Goal: Transaction & Acquisition: Purchase product/service

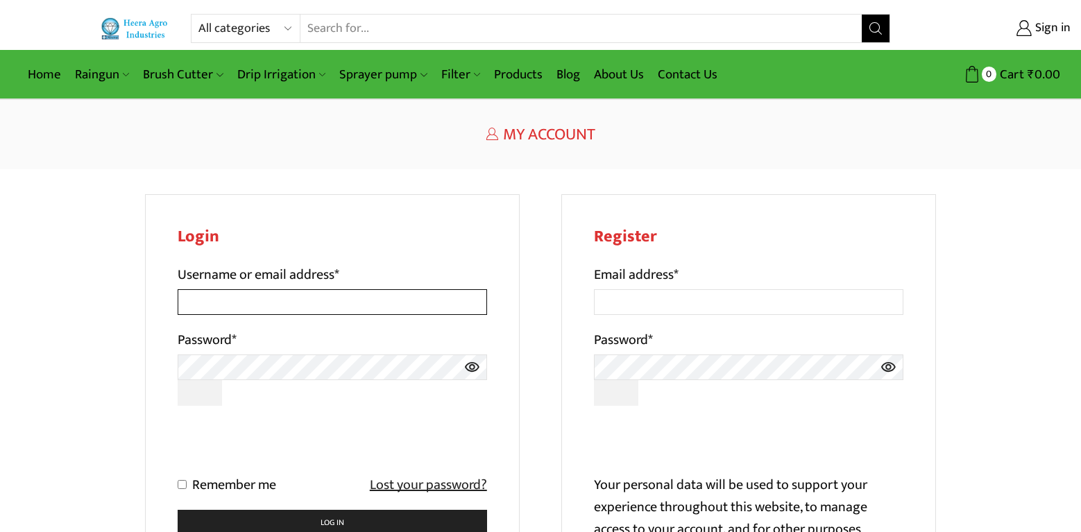
click at [187, 302] on input "Username or email address *" at bounding box center [332, 302] width 309 height 26
type input "[EMAIL_ADDRESS][DOMAIN_NAME]"
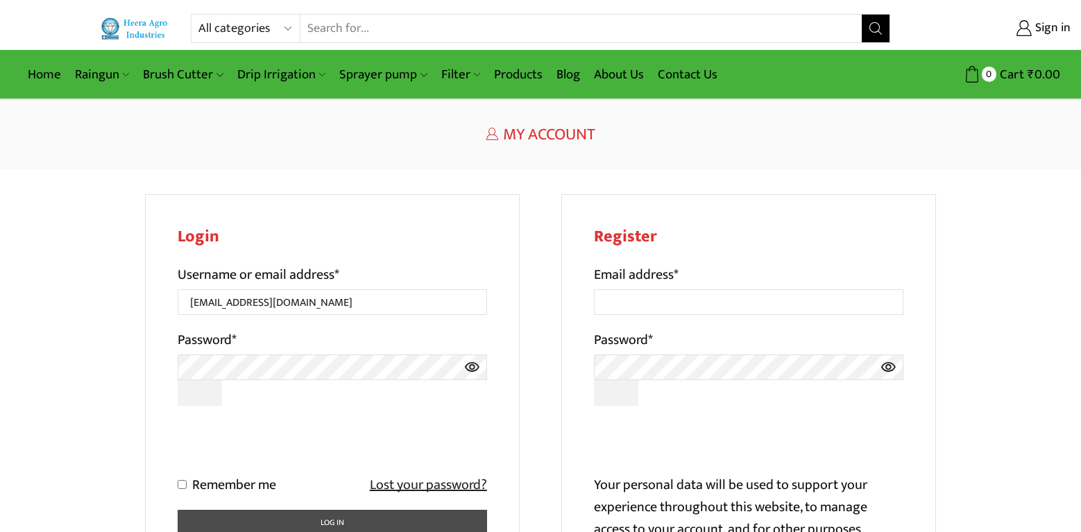
click at [339, 511] on button "Log in" at bounding box center [332, 523] width 309 height 27
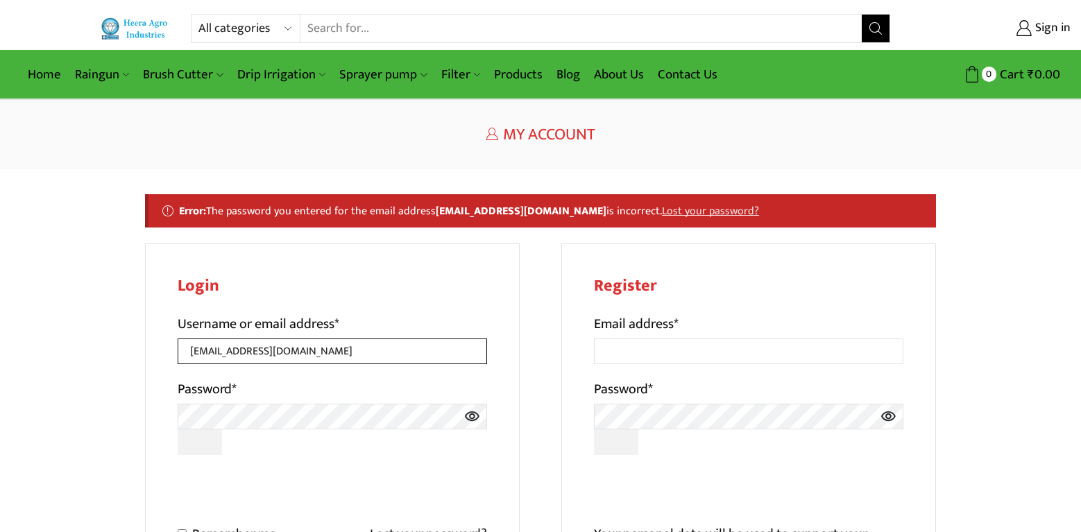
click at [264, 353] on input "[EMAIL_ADDRESS][DOMAIN_NAME]" at bounding box center [332, 351] width 309 height 26
type input "sudeshpratap@gmail.com"
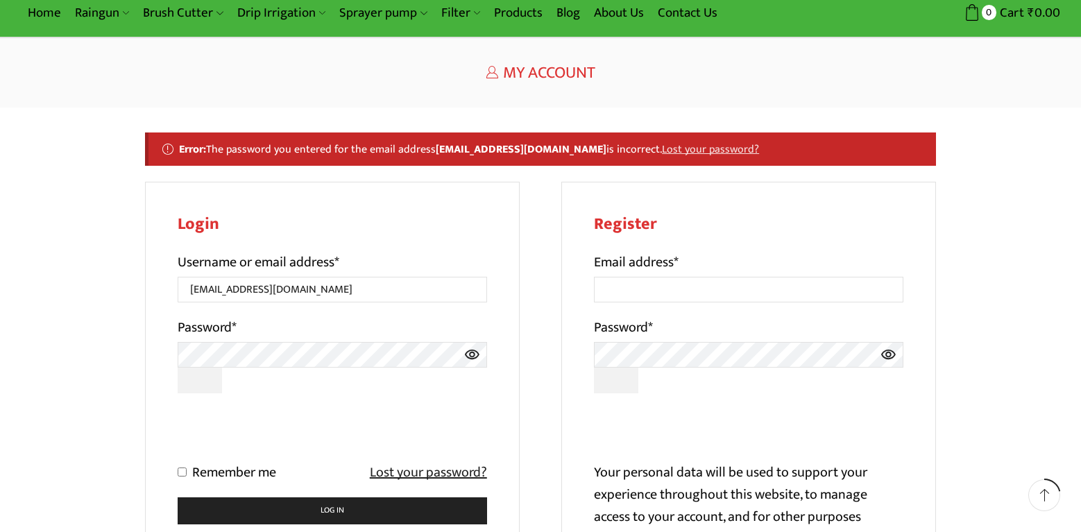
scroll to position [92, 0]
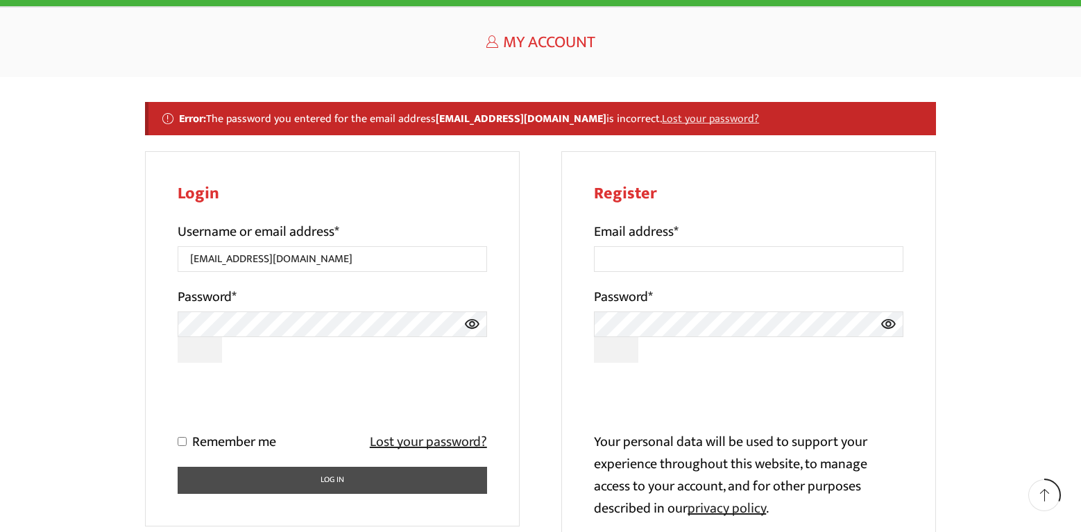
click at [341, 486] on button "Log in" at bounding box center [332, 480] width 309 height 27
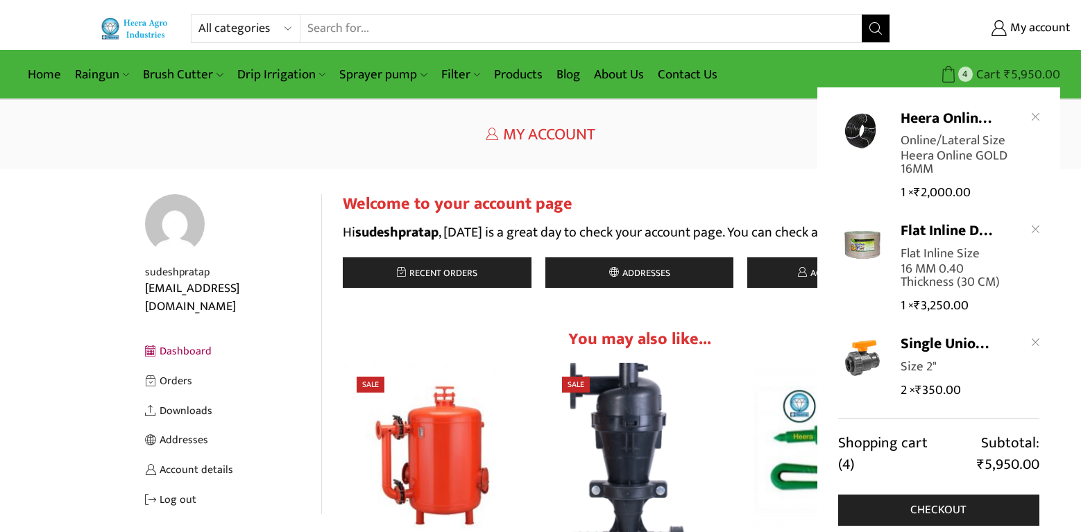
click at [995, 75] on span "Cart" at bounding box center [986, 74] width 28 height 19
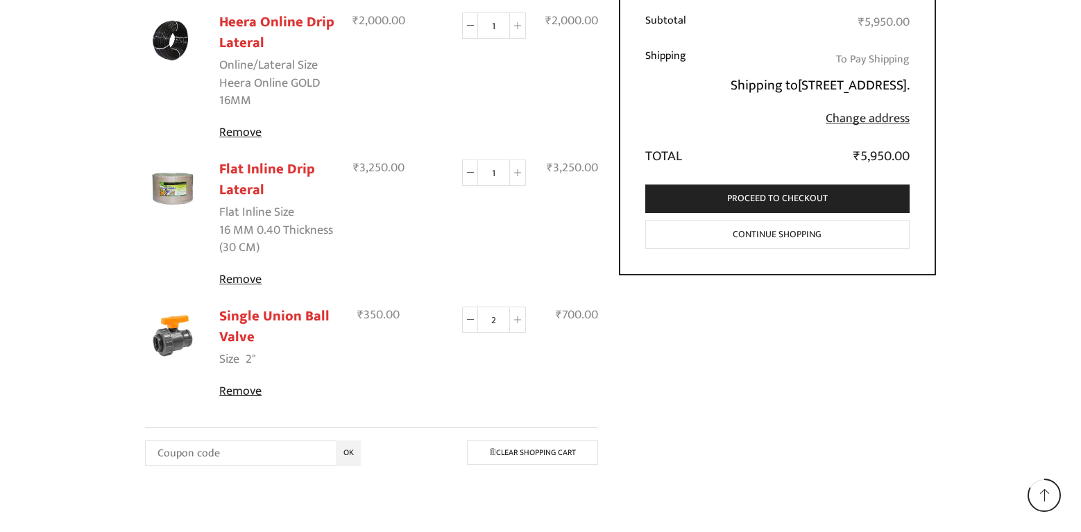
scroll to position [277, 0]
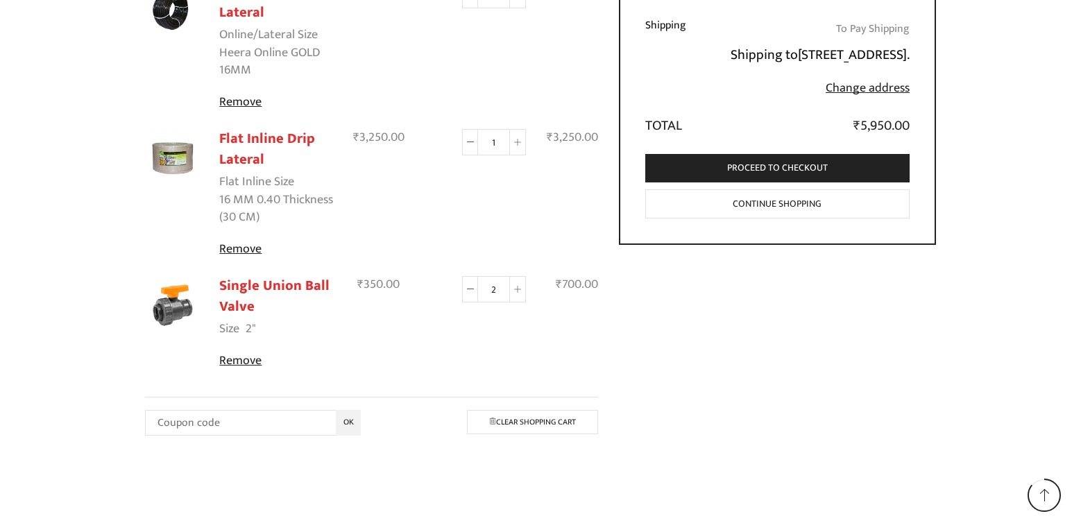
click at [794, 219] on link "Continue shopping" at bounding box center [777, 204] width 265 height 30
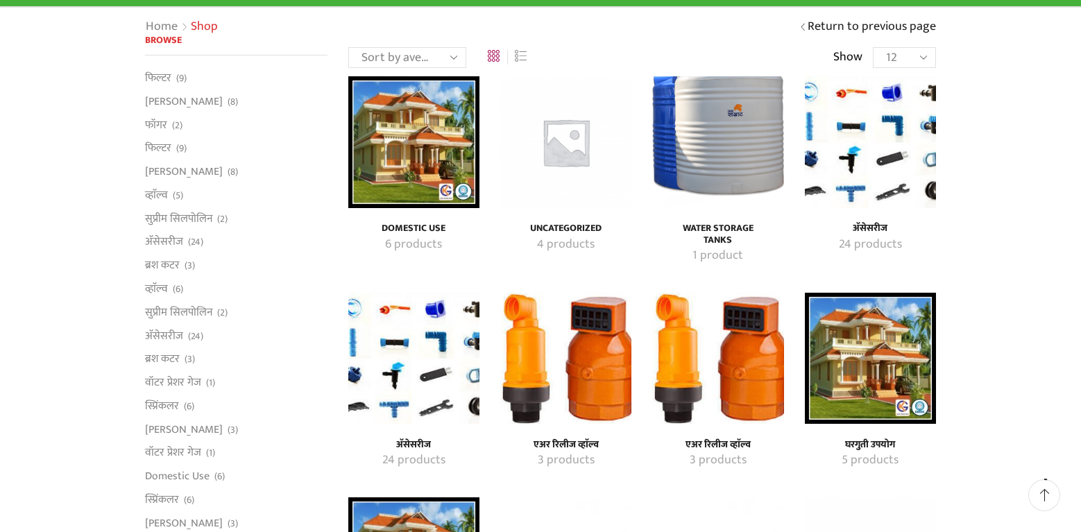
scroll to position [185, 0]
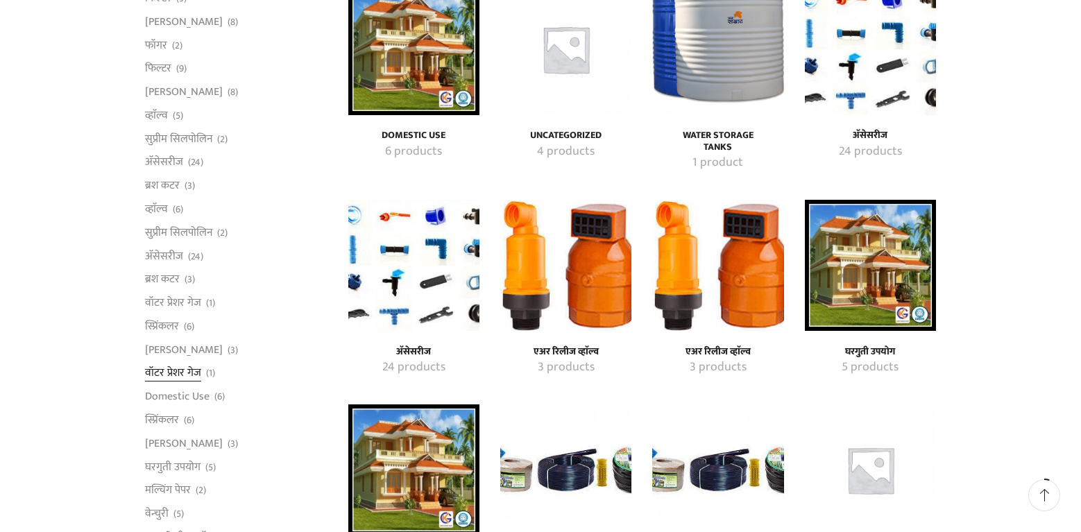
click at [178, 375] on link "वॉटर प्रेशर गेज" at bounding box center [173, 373] width 56 height 24
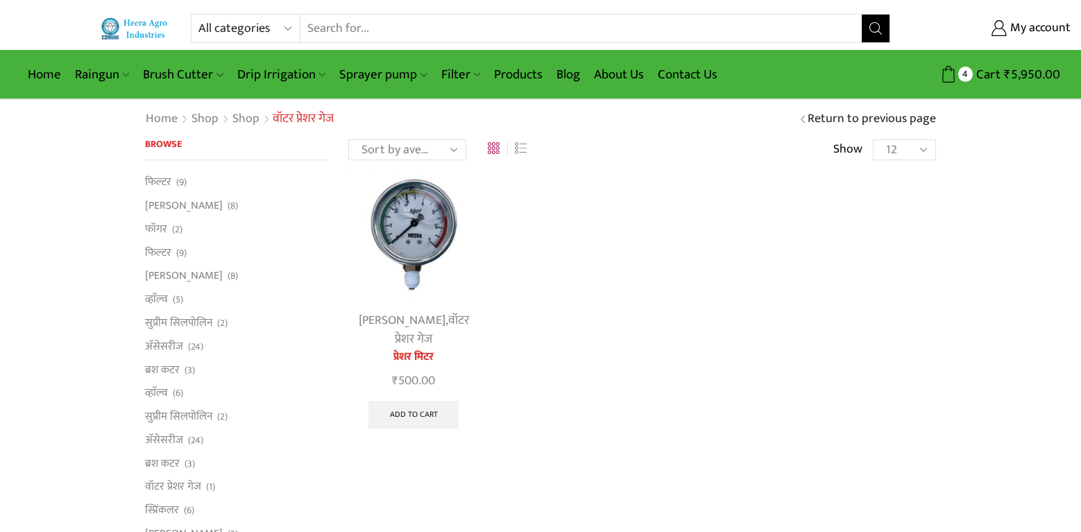
click at [414, 285] on img at bounding box center [413, 234] width 131 height 131
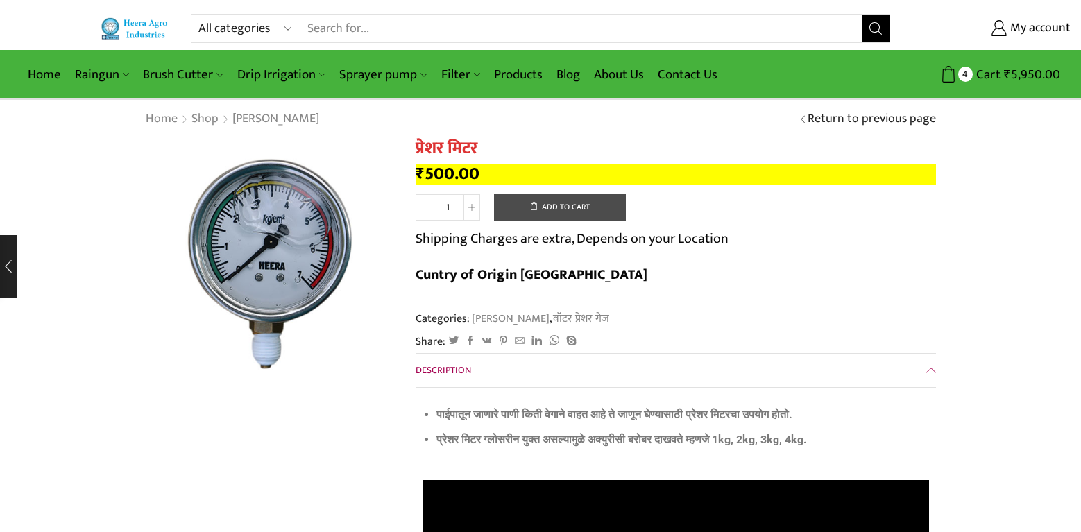
click at [563, 212] on button "Add to cart" at bounding box center [560, 208] width 132 height 28
click at [563, 212] on icon "submit" at bounding box center [559, 207] width 21 height 21
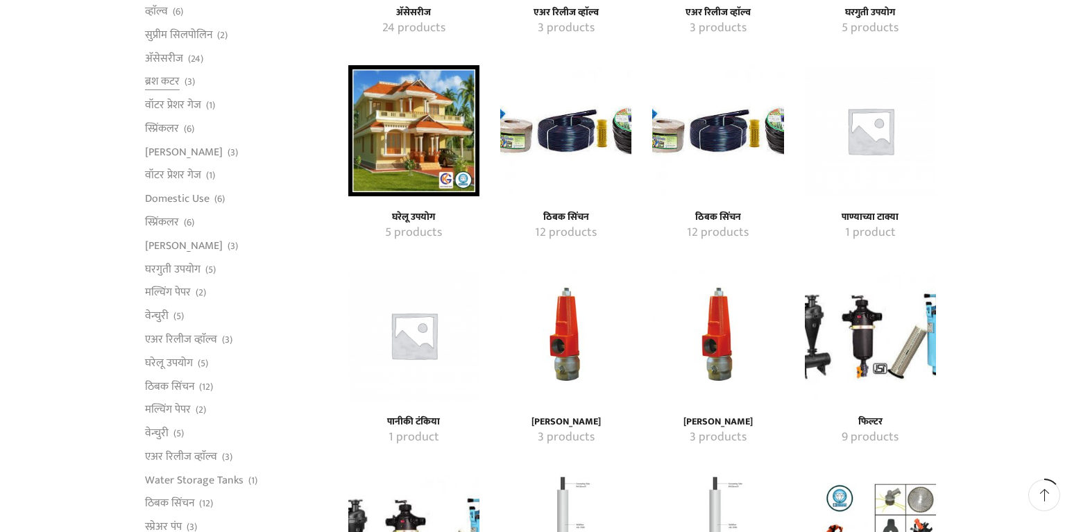
scroll to position [555, 0]
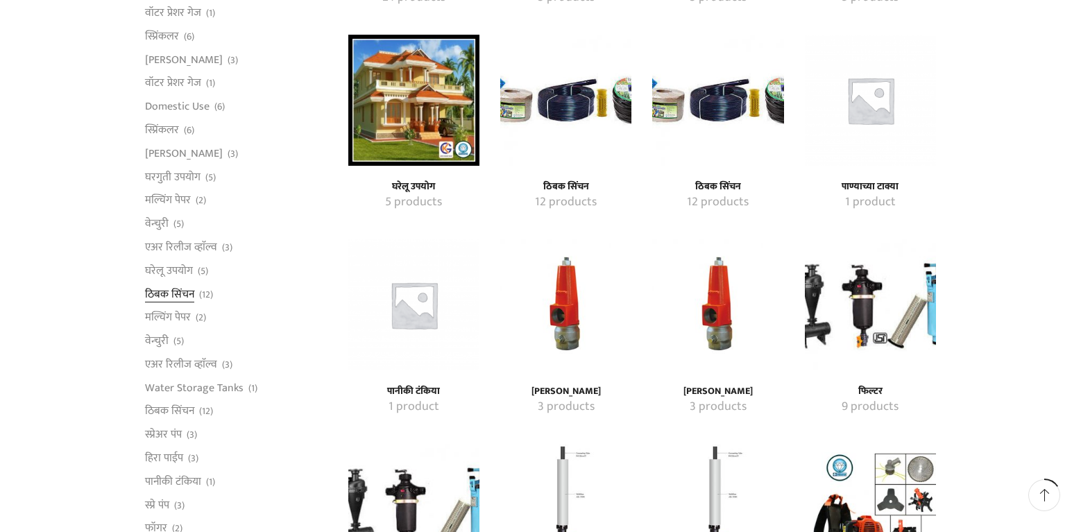
click at [182, 295] on link "ठिबक सिंचन" at bounding box center [169, 294] width 49 height 24
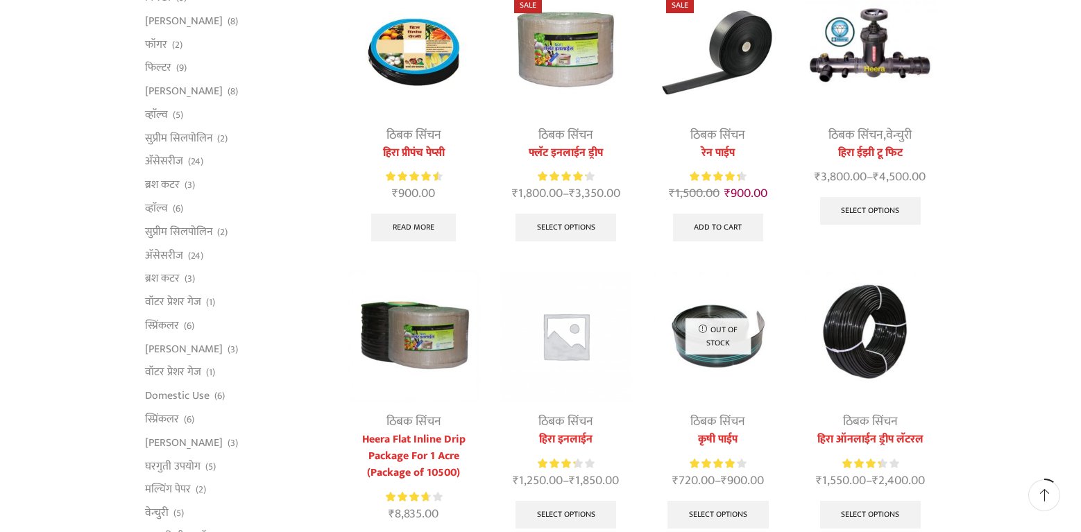
scroll to position [92, 0]
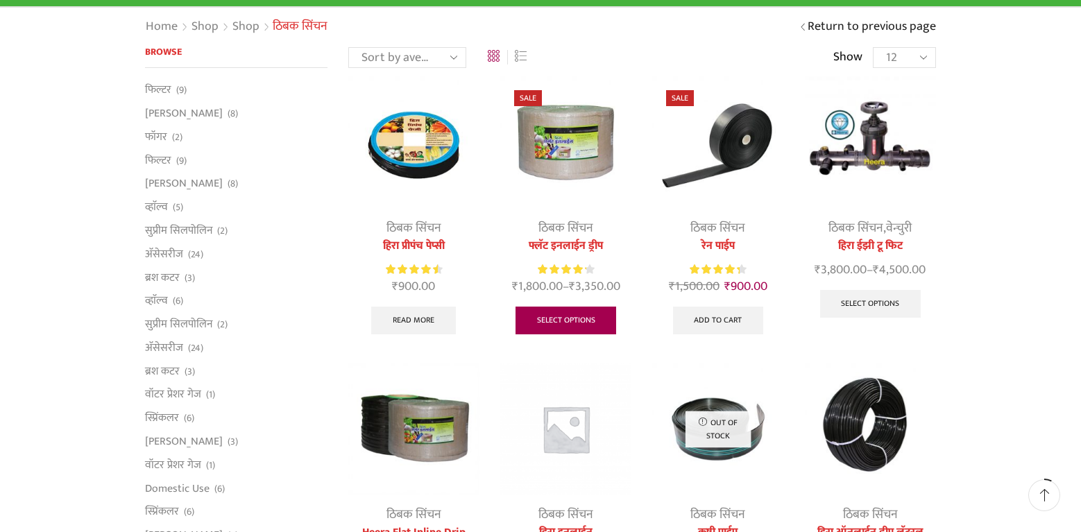
click at [560, 327] on link "Select options" at bounding box center [565, 321] width 101 height 28
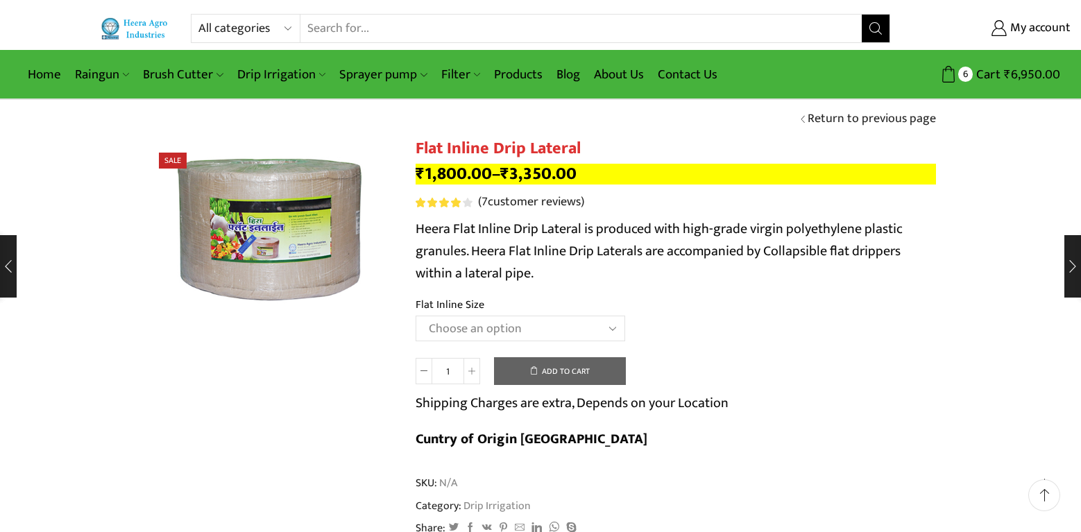
scroll to position [92, 0]
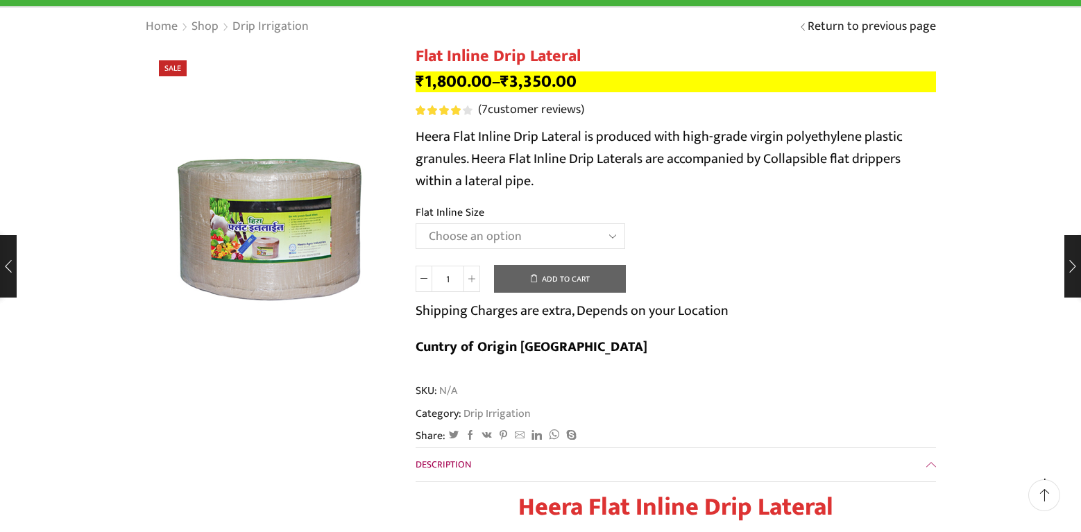
click at [614, 237] on select "Choose an option 12 MM 0.25 Thickness (30 CM) 12 MM 0.25 Thickness (40 CM) 12 M…" at bounding box center [519, 236] width 209 height 26
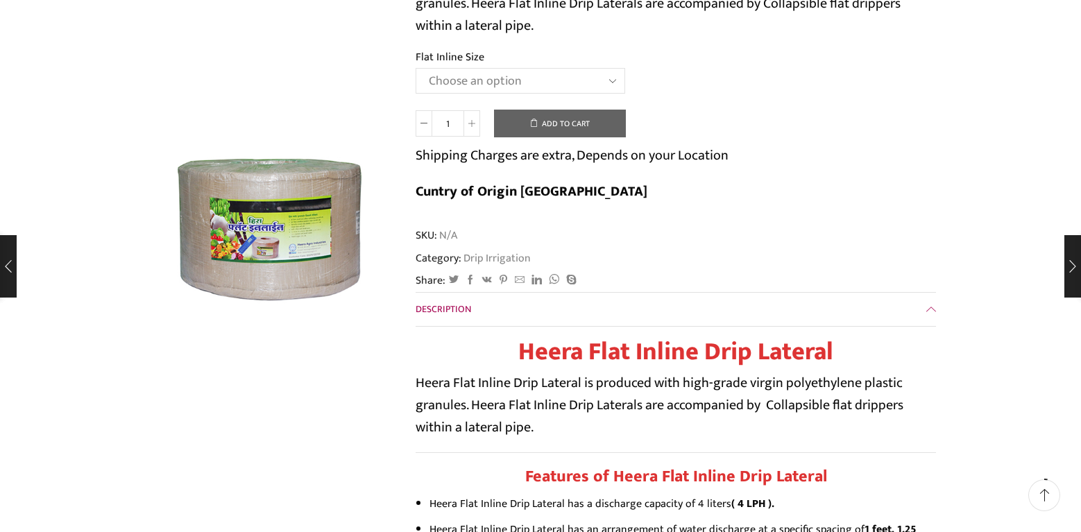
scroll to position [277, 0]
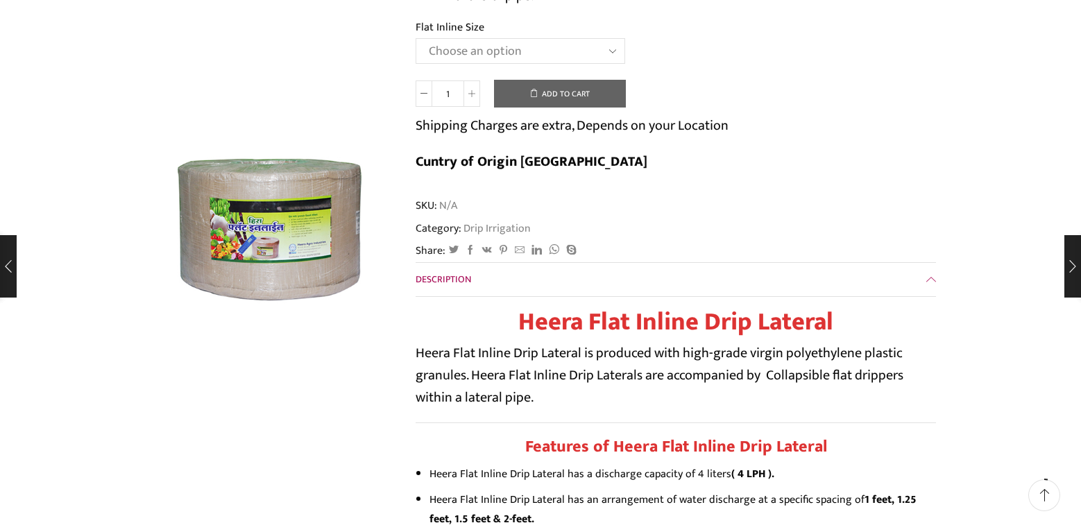
click at [612, 53] on select "Choose an option 12 MM 0.25 Thickness (30 CM) 12 MM 0.25 Thickness (40 CM) 12 M…" at bounding box center [519, 51] width 209 height 26
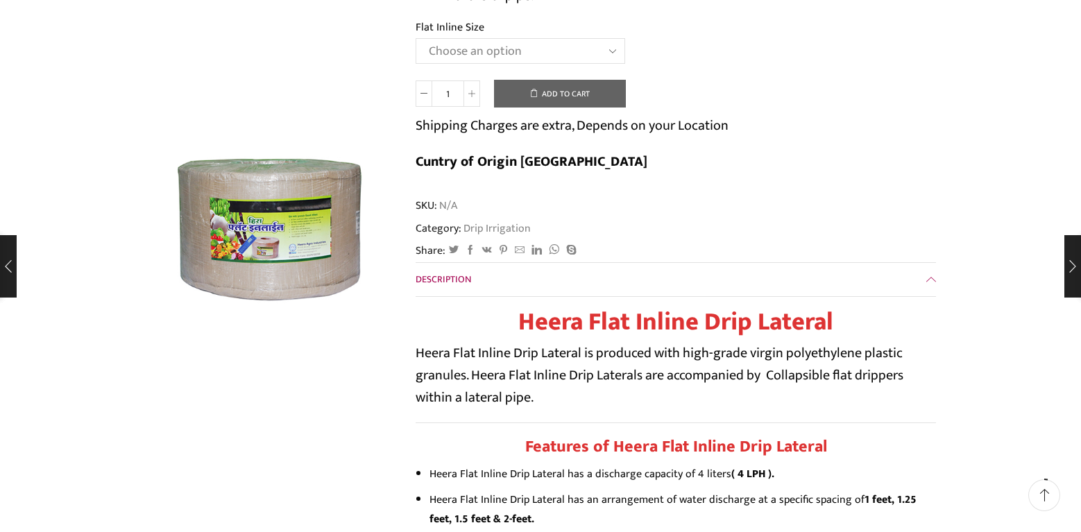
select select "16 MM 0.25 Thickness (30 CM)"
click at [415, 38] on select "Choose an option 12 MM 0.25 Thickness (30 CM) 12 MM 0.25 Thickness (40 CM) 12 M…" at bounding box center [519, 51] width 209 height 26
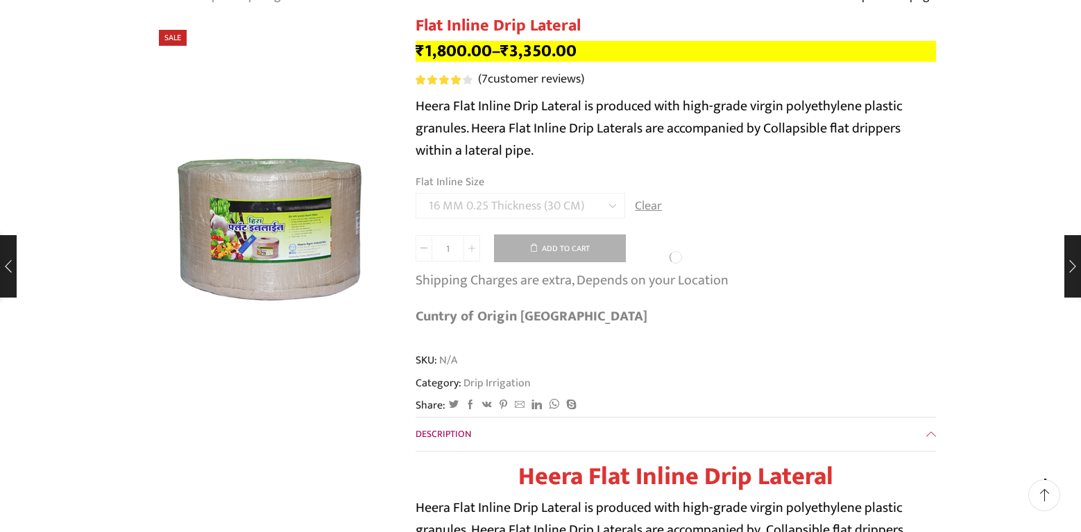
scroll to position [92, 0]
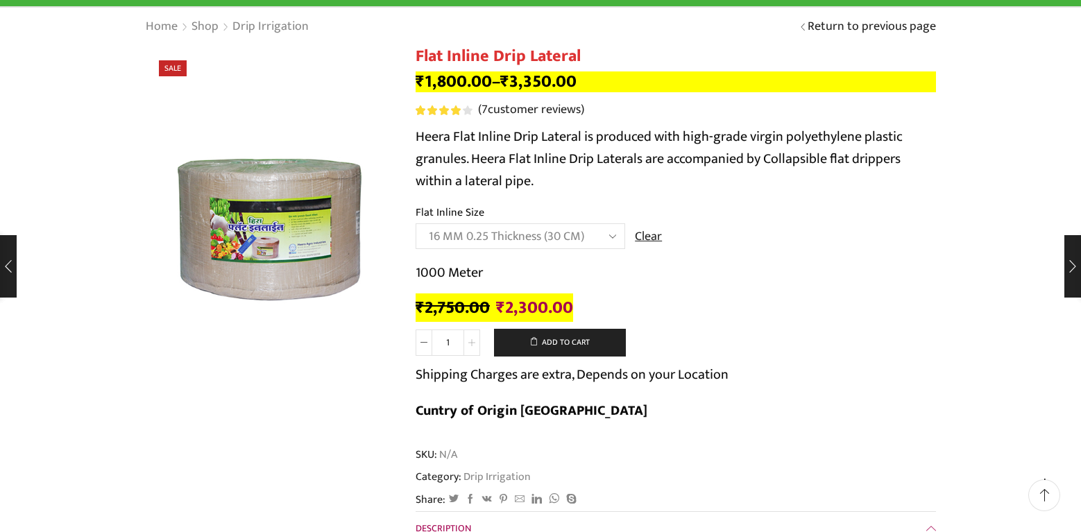
click at [473, 341] on icon at bounding box center [471, 342] width 7 height 7
type input "3"
click at [574, 345] on button "Add to cart" at bounding box center [560, 343] width 132 height 28
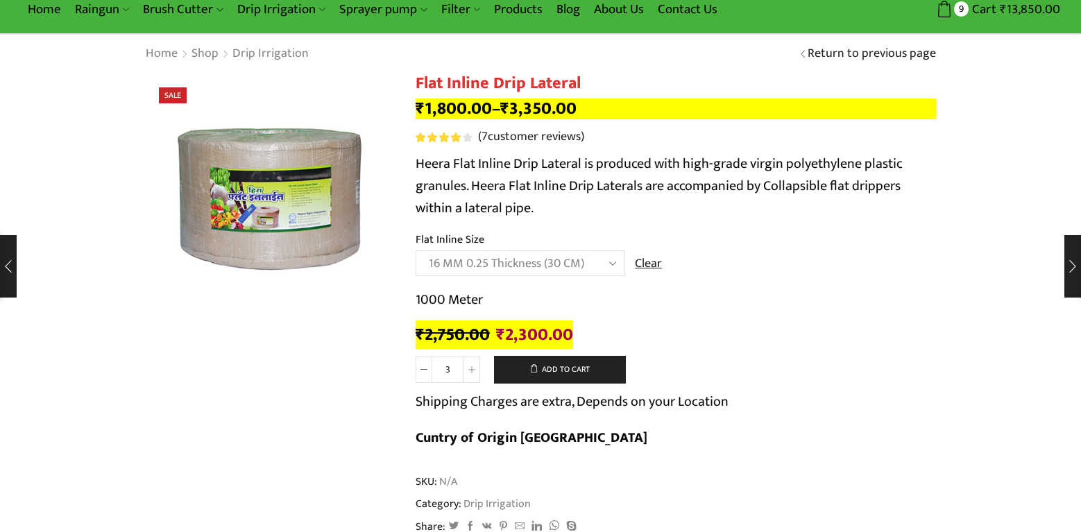
scroll to position [0, 0]
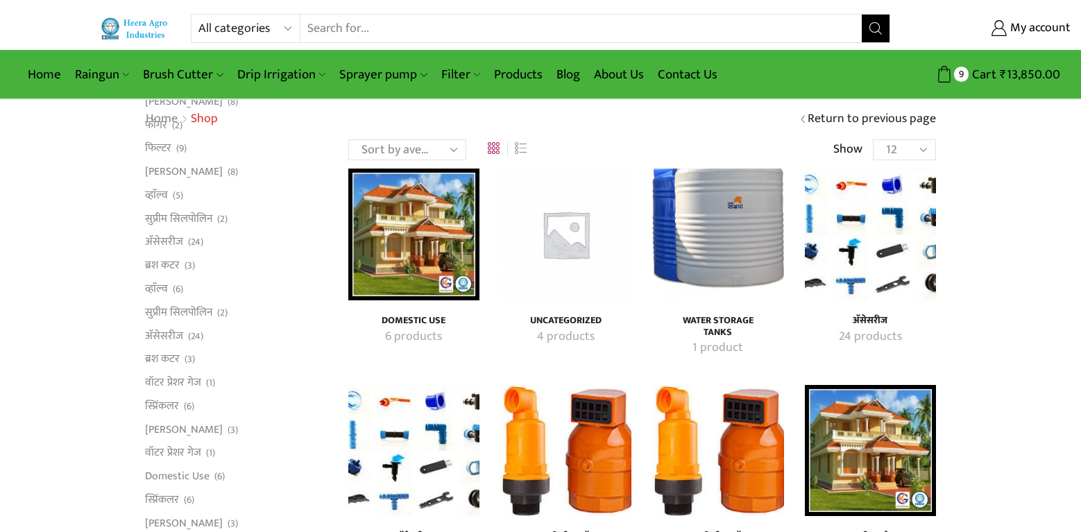
scroll to position [557, 0]
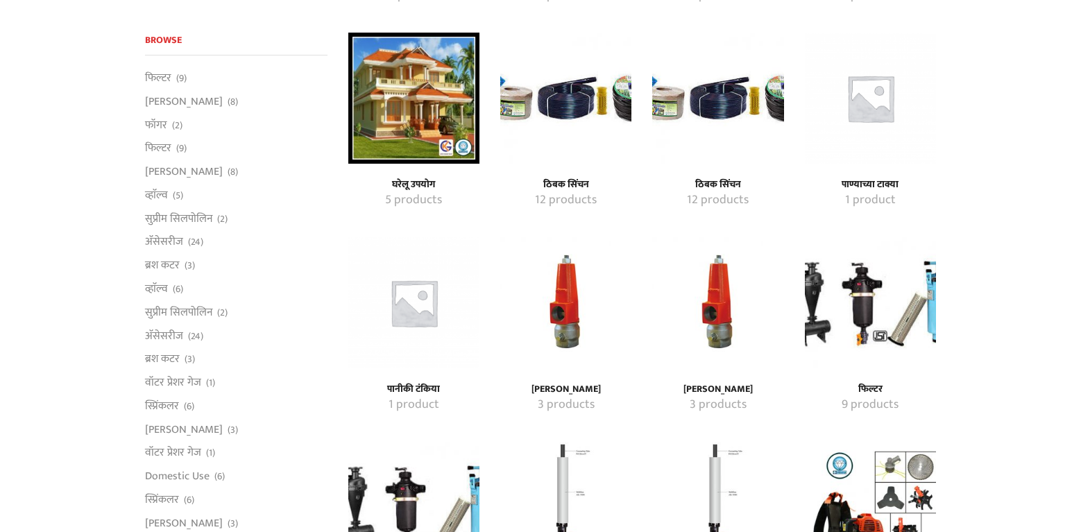
click at [570, 186] on h4 "ठिबक सिंचन" at bounding box center [565, 185] width 101 height 12
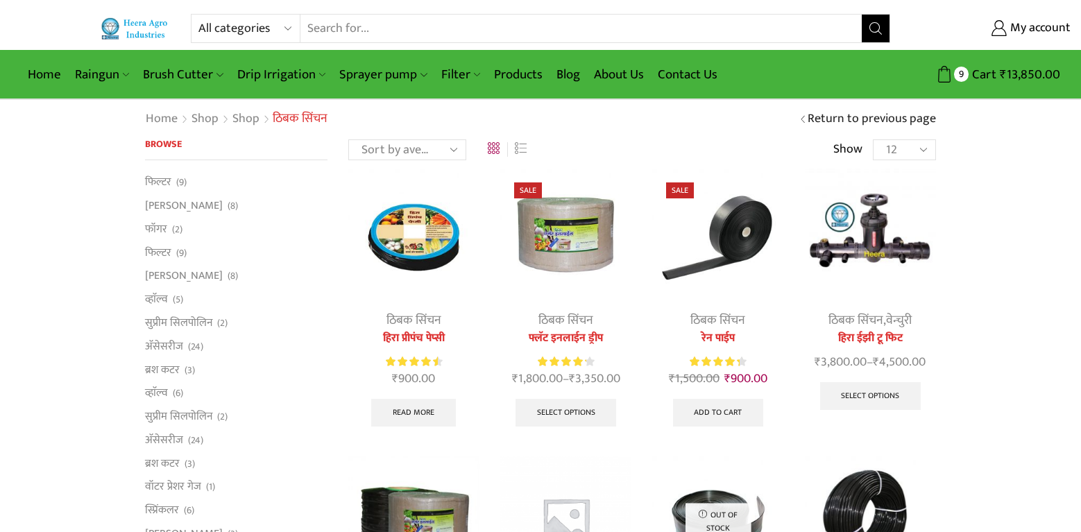
click at [572, 338] on link "फ्लॅट इनलाईन ड्रीप" at bounding box center [565, 338] width 131 height 17
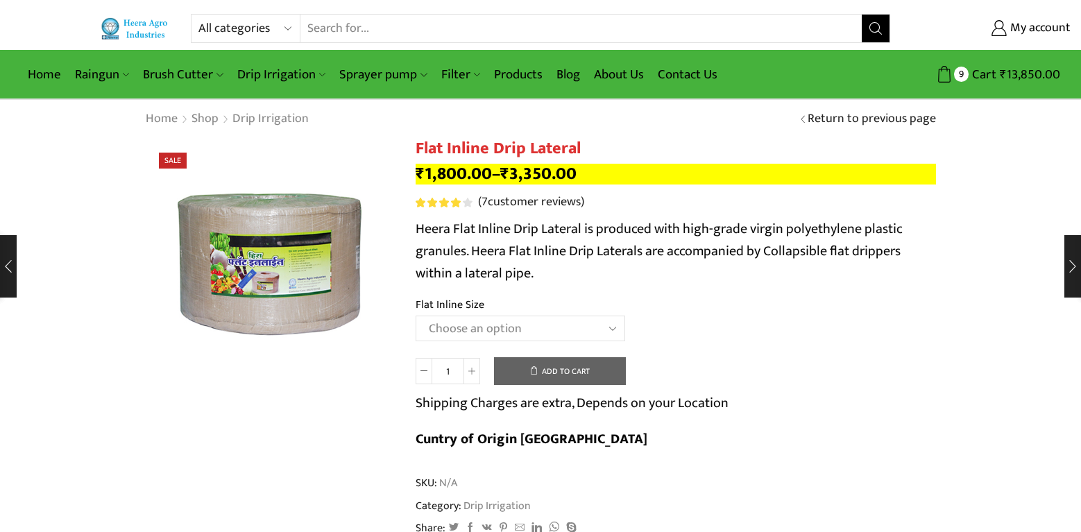
select select "16 MM 0.40 Thickness (30 CM)"
click at [415, 316] on select "Choose an option 12 MM 0.25 Thickness (30 CM) 12 MM 0.25 Thickness (40 CM) 12 M…" at bounding box center [519, 329] width 209 height 26
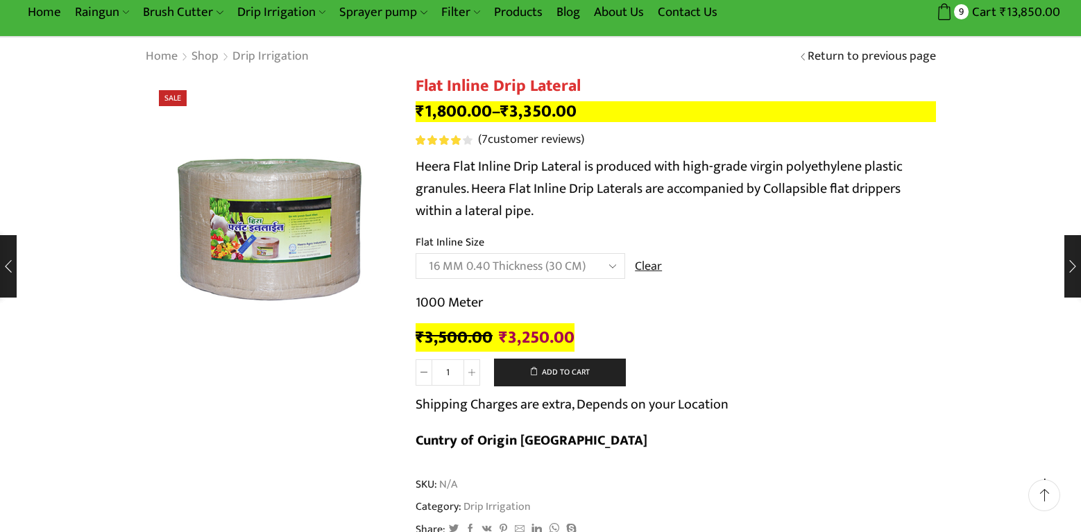
scroll to position [92, 0]
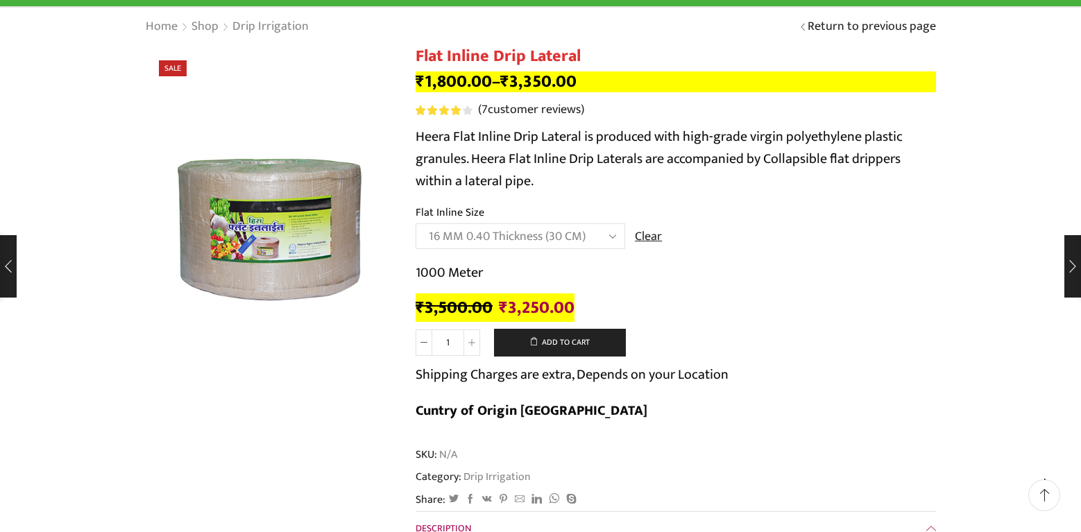
click at [613, 237] on select "Choose an option 12 MM 0.25 Thickness (30 CM) 12 MM 0.25 Thickness (40 CM) 12 M…" at bounding box center [519, 236] width 209 height 26
click at [651, 295] on div "1000 Meter ₹ 3,500.00 Original price was: ₹3,500.00. ₹ 3,250.00 Current price i…" at bounding box center [675, 291] width 520 height 58
click at [841, 24] on link "Return to previous page" at bounding box center [871, 27] width 128 height 18
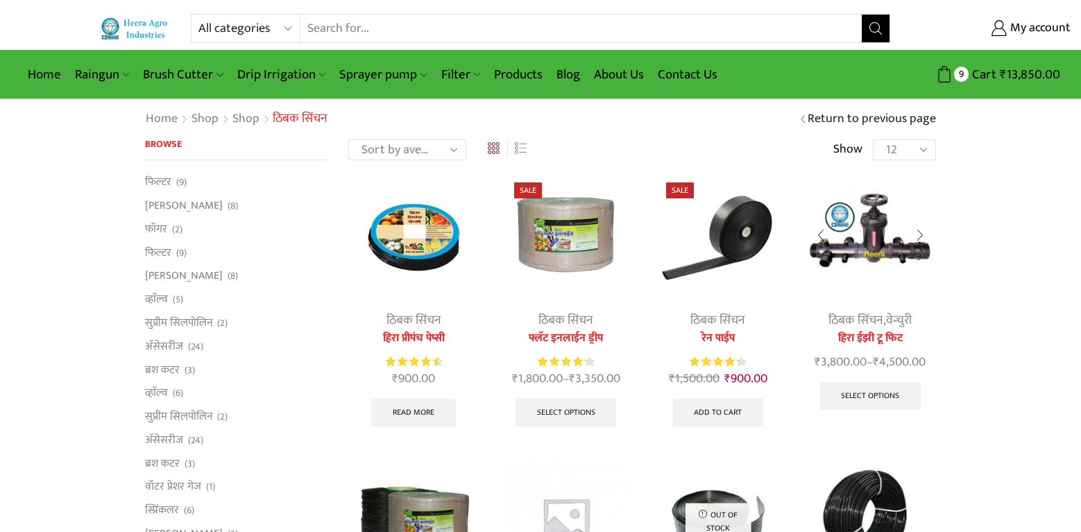
click at [877, 256] on img at bounding box center [870, 234] width 131 height 131
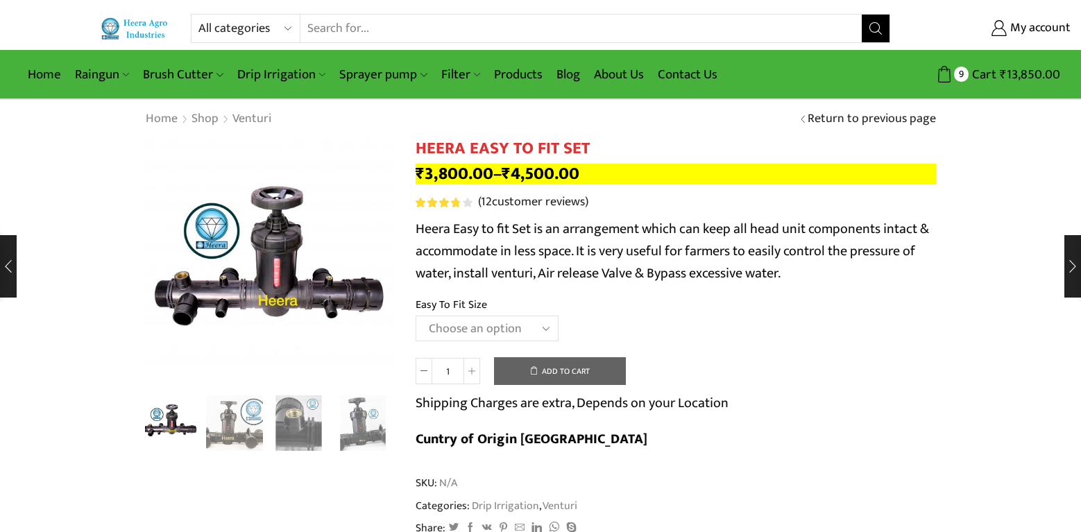
click at [545, 329] on select "Choose an option 2" Easy To Fit 2.5" Easy To Fit 3" Easy To Fit" at bounding box center [486, 329] width 143 height 26
click at [415, 316] on select "Choose an option 2" Easy To Fit 2.5" Easy To Fit 3" Easy To Fit" at bounding box center [486, 329] width 143 height 26
select select "2" Easy To Fit"
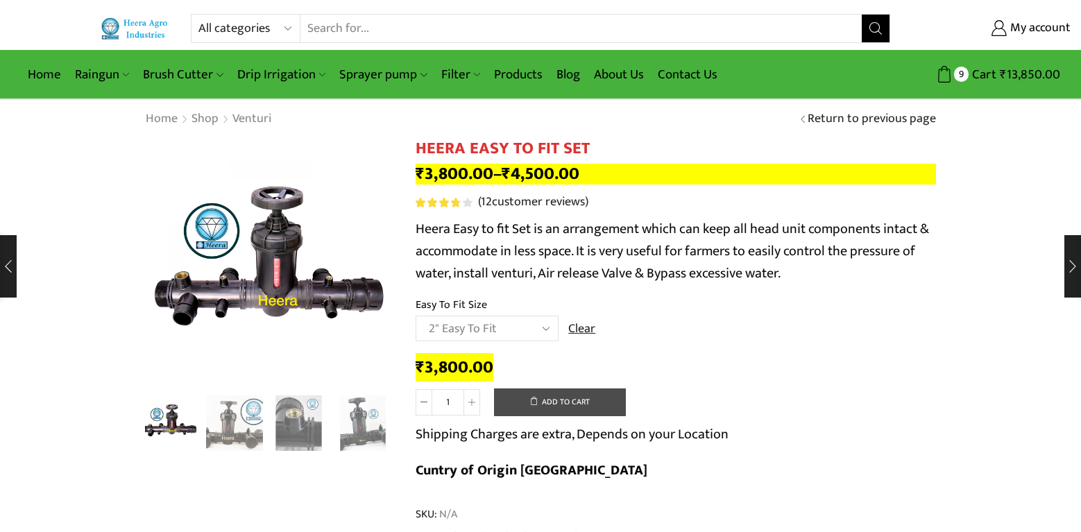
click at [566, 402] on button "Add to cart" at bounding box center [560, 402] width 132 height 28
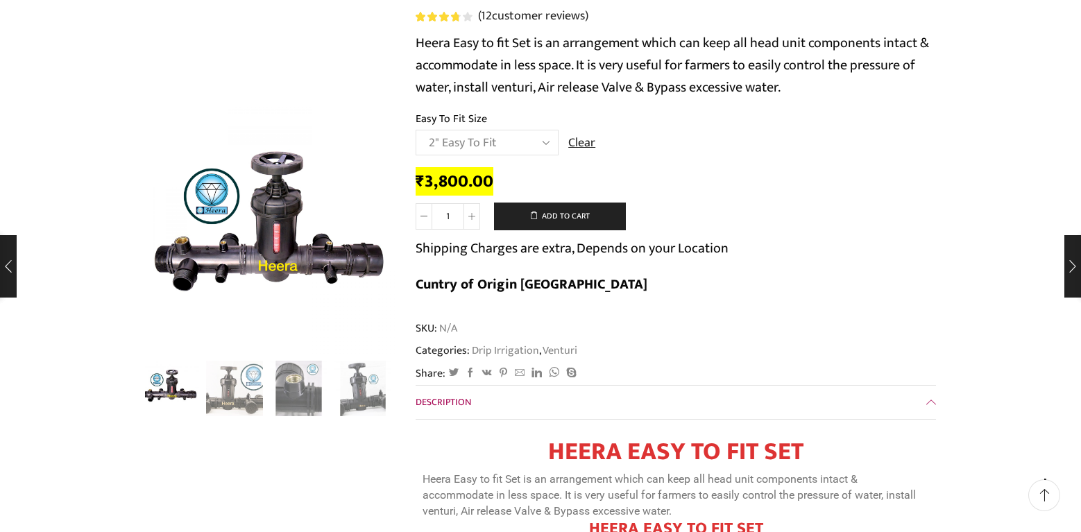
scroll to position [185, 0]
click at [559, 221] on button "Add to cart" at bounding box center [560, 217] width 132 height 28
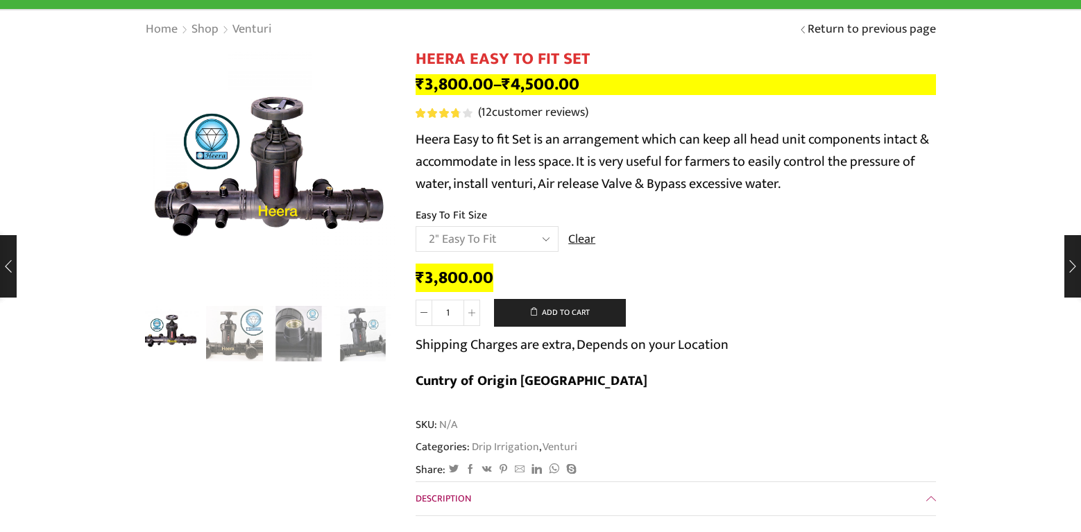
scroll to position [0, 0]
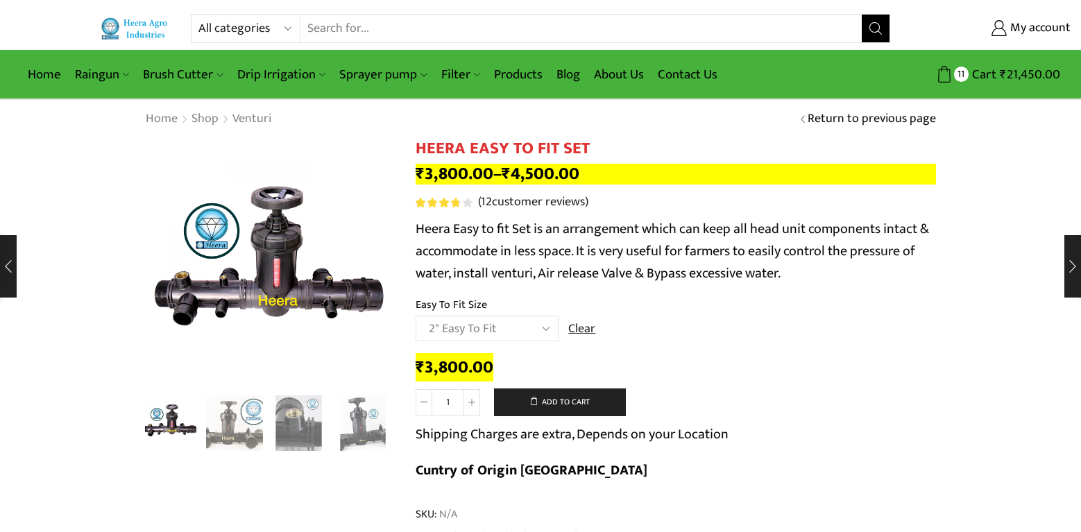
click at [839, 120] on link "Return to previous page" at bounding box center [871, 119] width 128 height 18
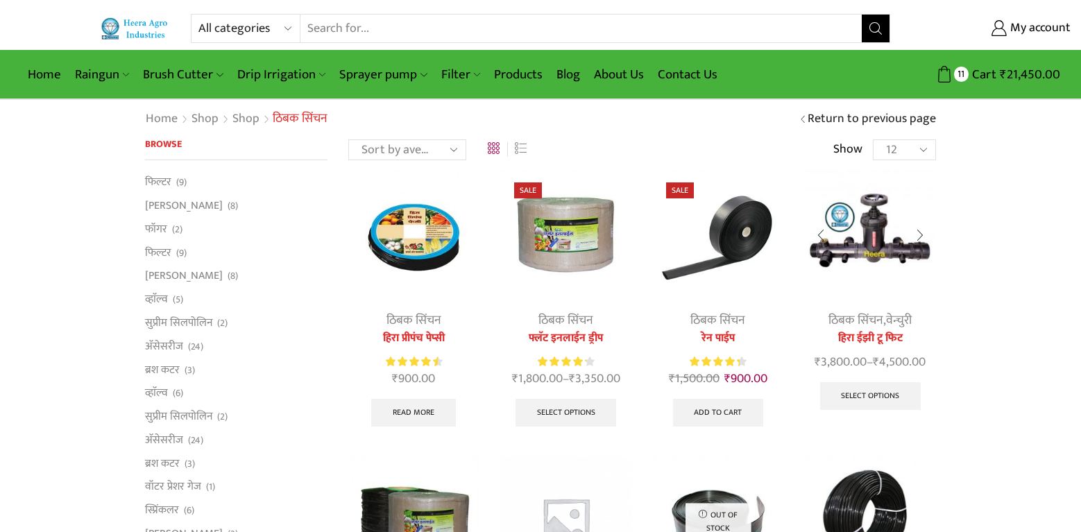
click at [873, 253] on img at bounding box center [870, 234] width 131 height 131
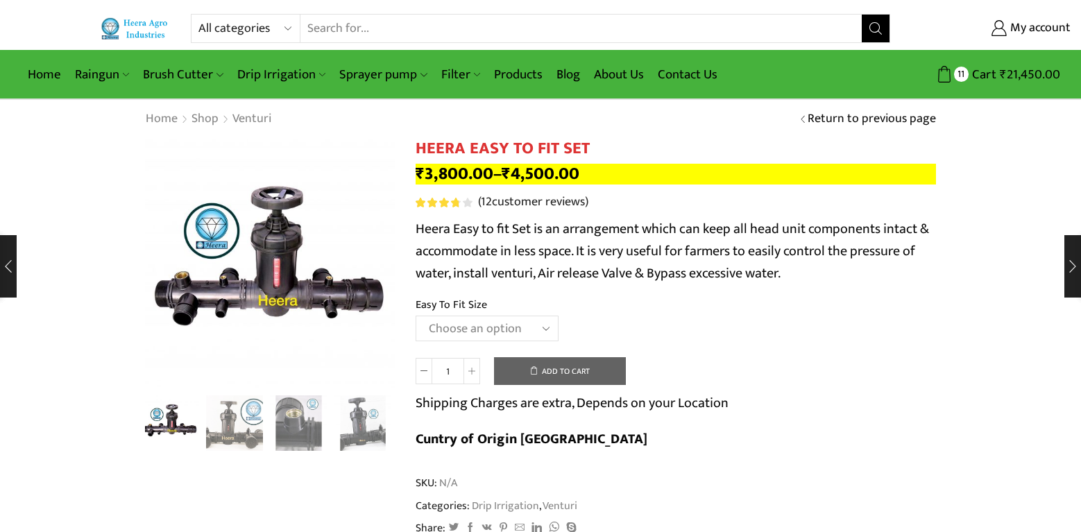
click at [875, 121] on link "Return to previous page" at bounding box center [871, 119] width 128 height 18
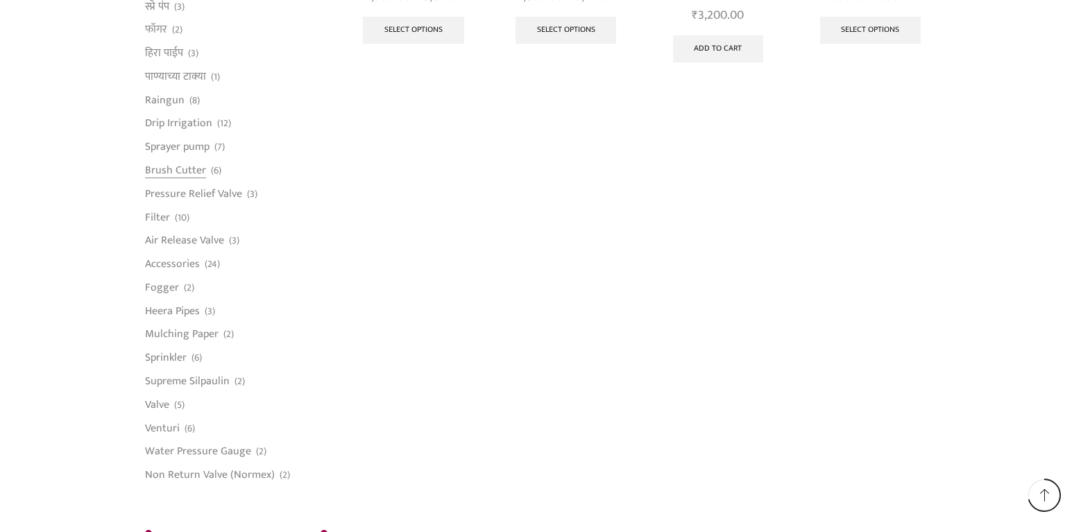
scroll to position [1018, 0]
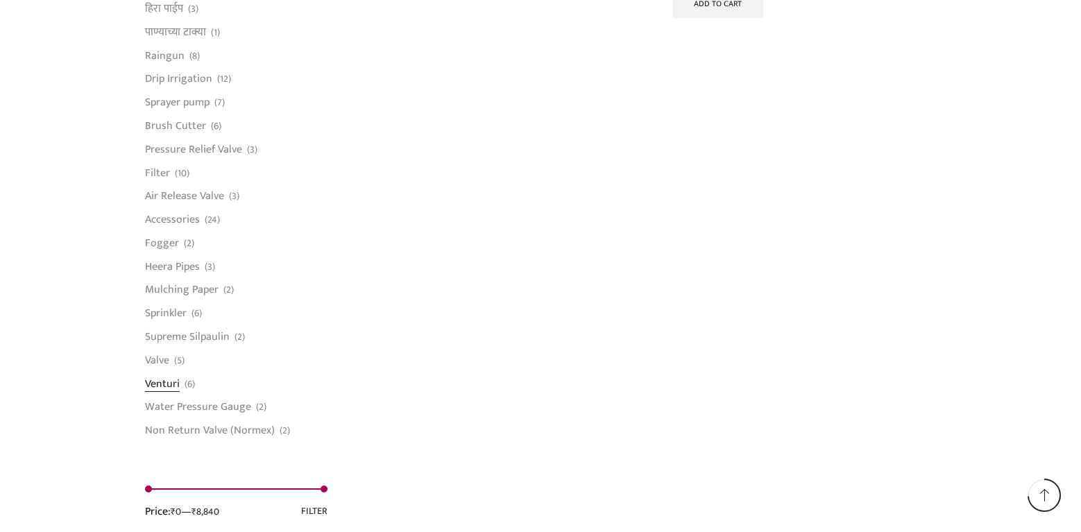
click at [168, 386] on link "Venturi" at bounding box center [162, 384] width 35 height 24
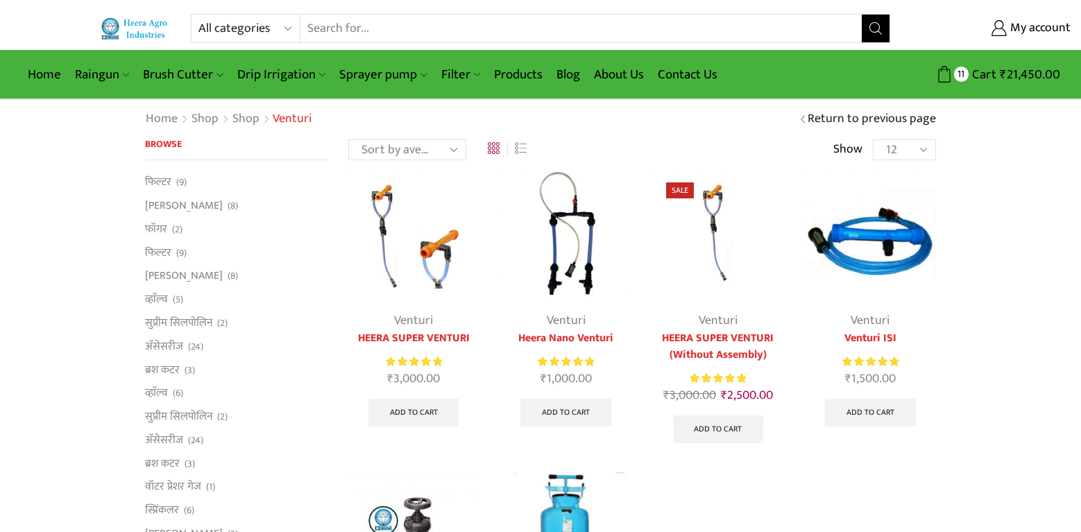
click at [877, 271] on img at bounding box center [870, 234] width 131 height 131
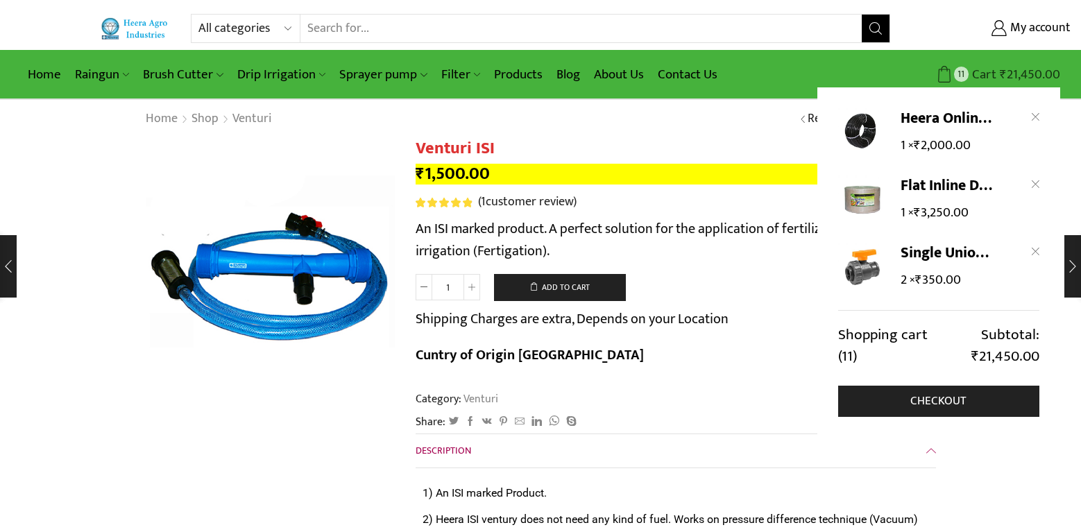
click at [1018, 72] on bdi "₹ 21,450.00" at bounding box center [1030, 75] width 60 height 22
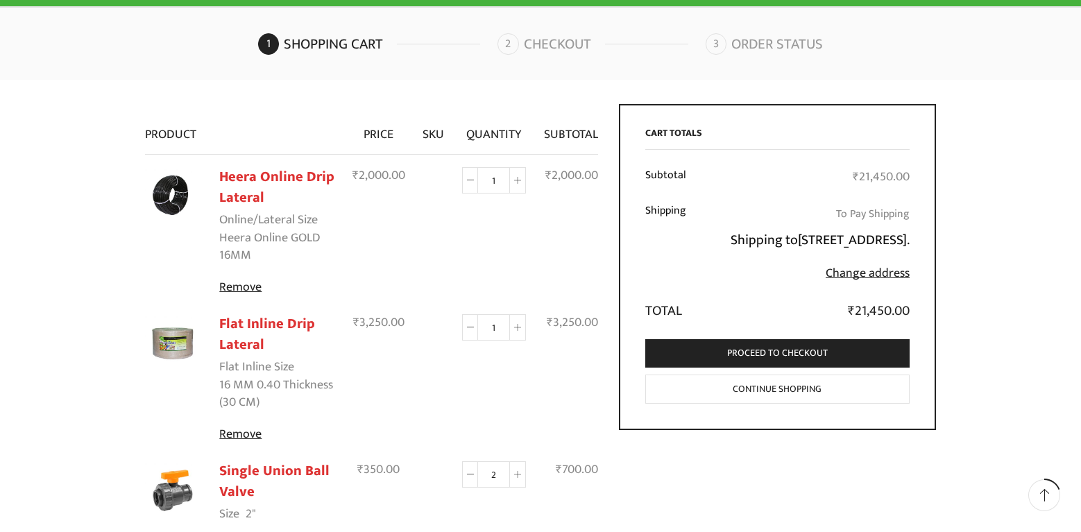
scroll to position [185, 0]
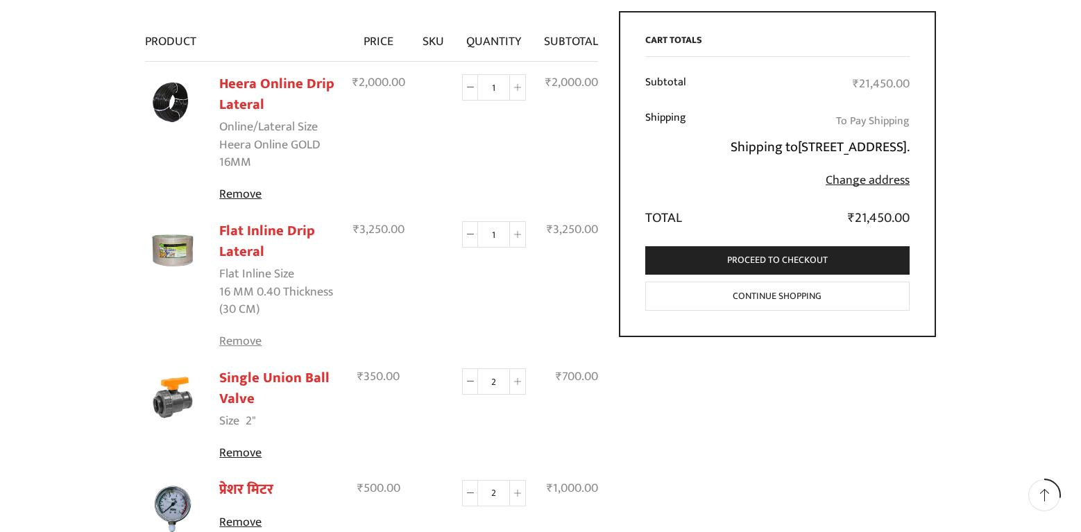
click at [242, 344] on link "Remove" at bounding box center [276, 342] width 115 height 18
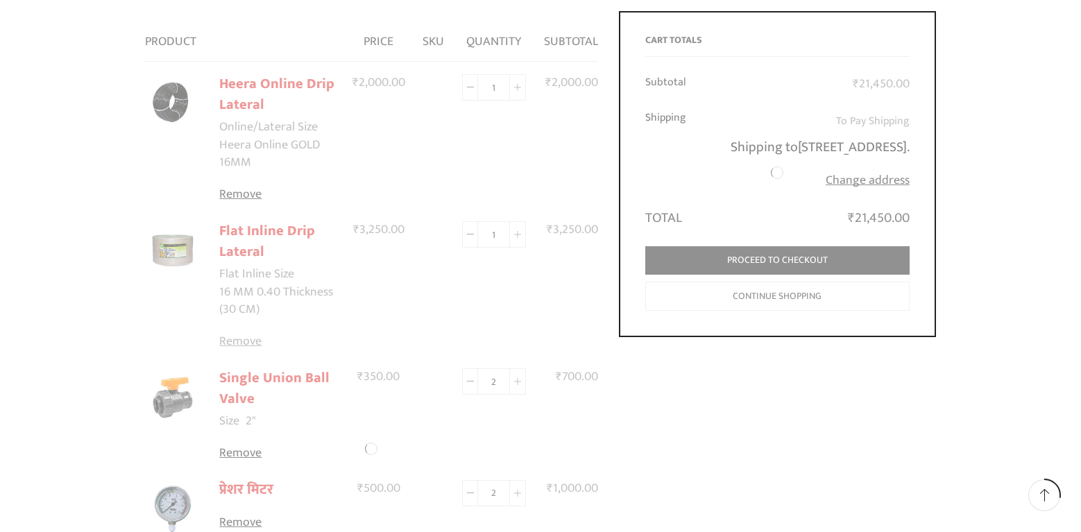
click at [242, 344] on div at bounding box center [371, 448] width 453 height 875
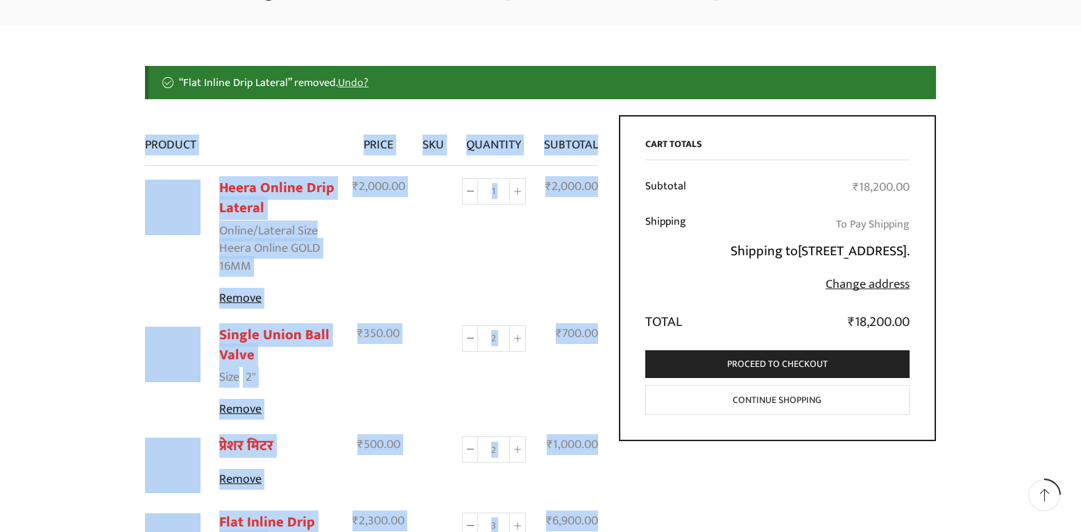
scroll to position [144, 0]
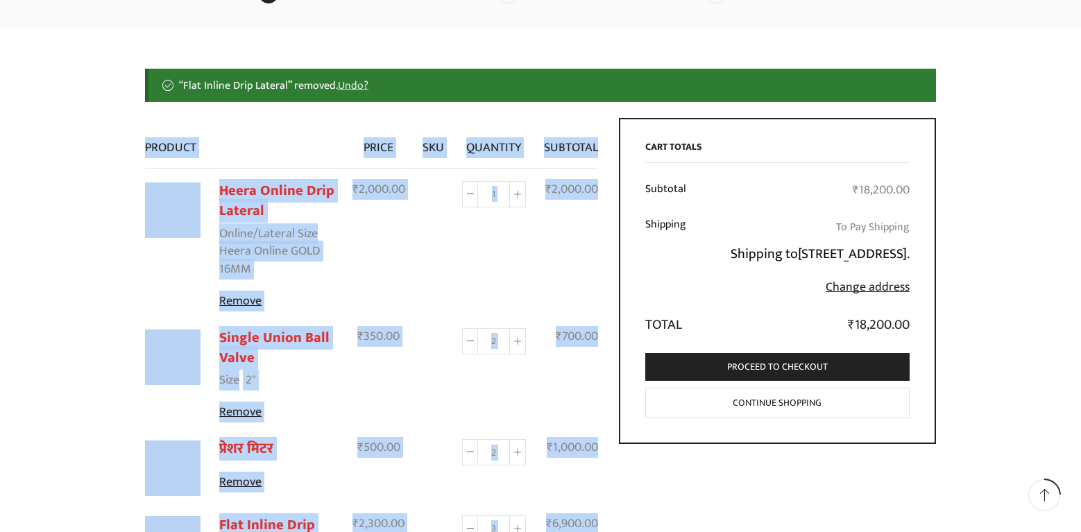
click at [427, 309] on td at bounding box center [434, 243] width 40 height 151
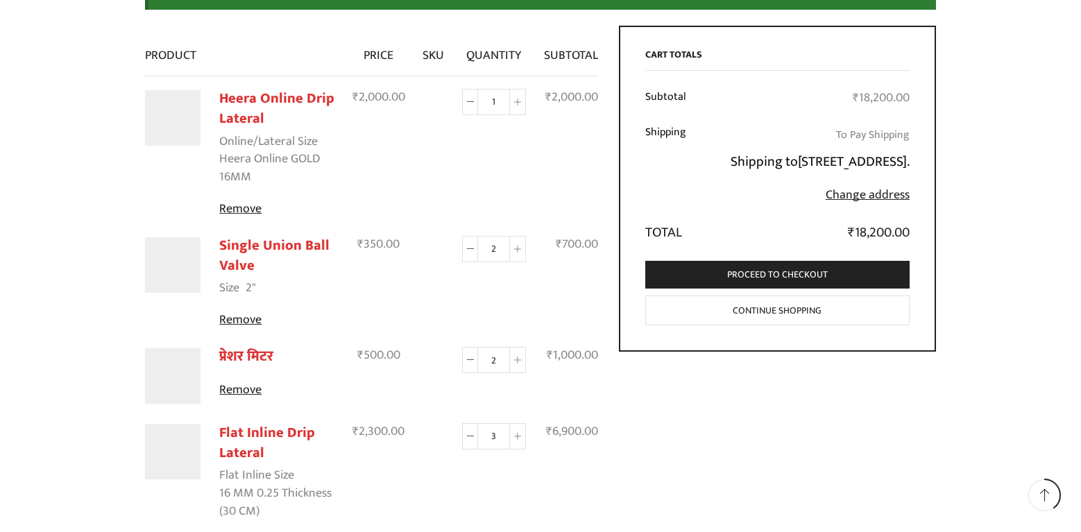
scroll to position [328, 0]
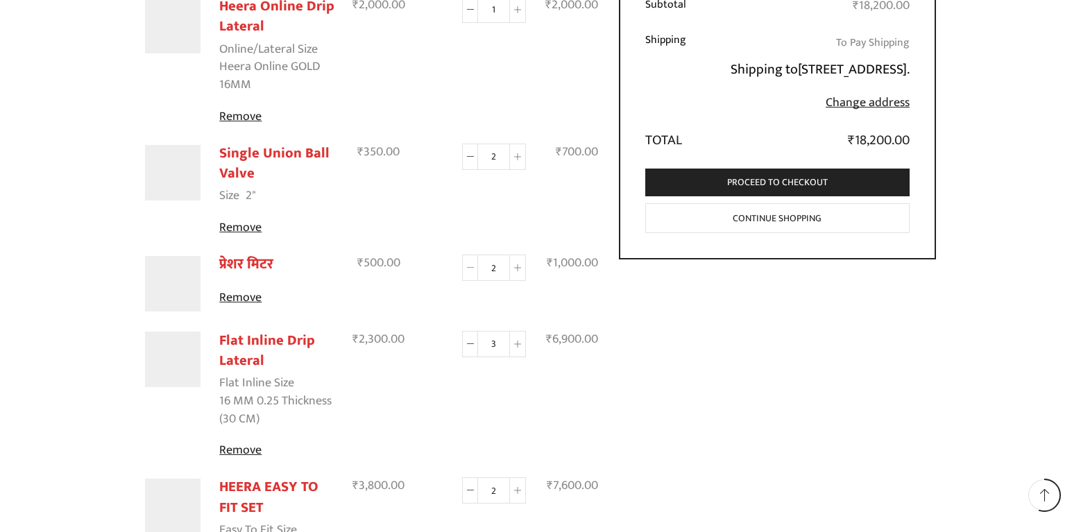
click at [470, 268] on icon at bounding box center [470, 267] width 7 height 7
type input "1"
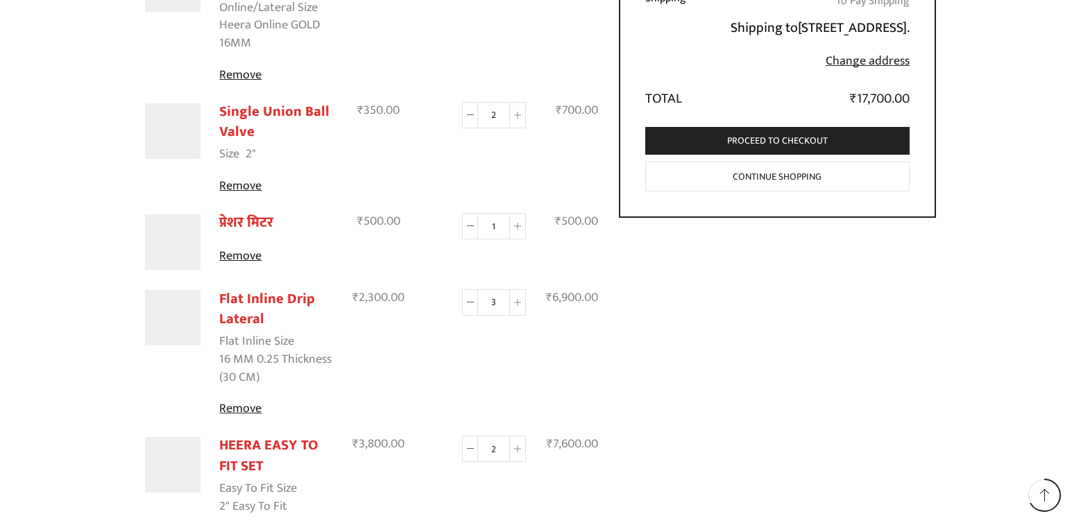
scroll to position [463, 0]
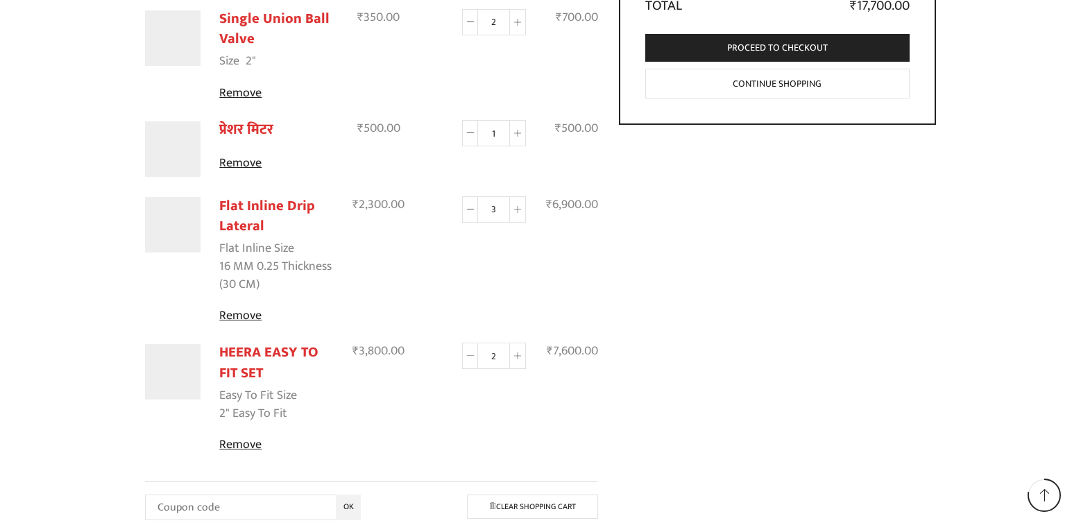
click at [470, 357] on icon at bounding box center [470, 355] width 7 height 7
type input "1"
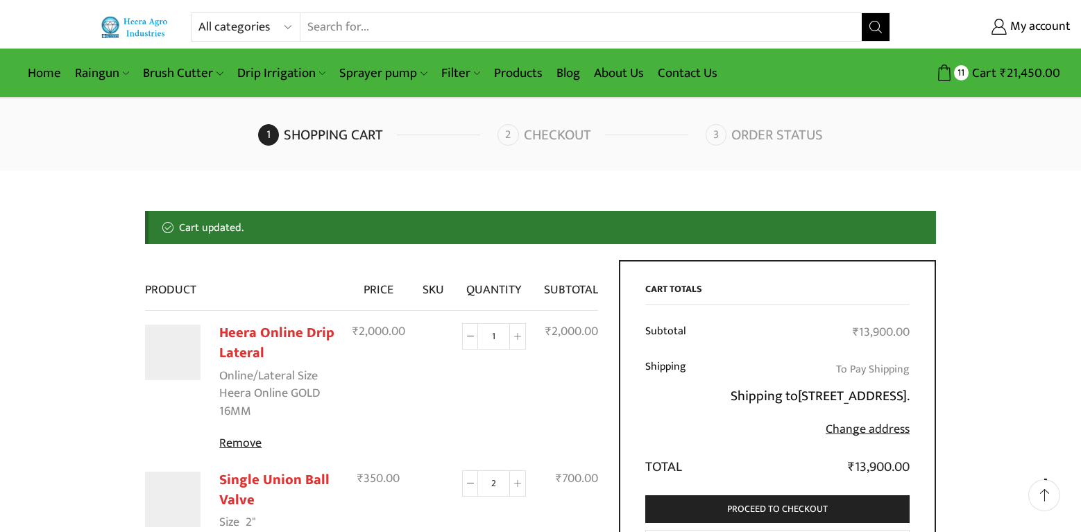
scroll to position [0, 0]
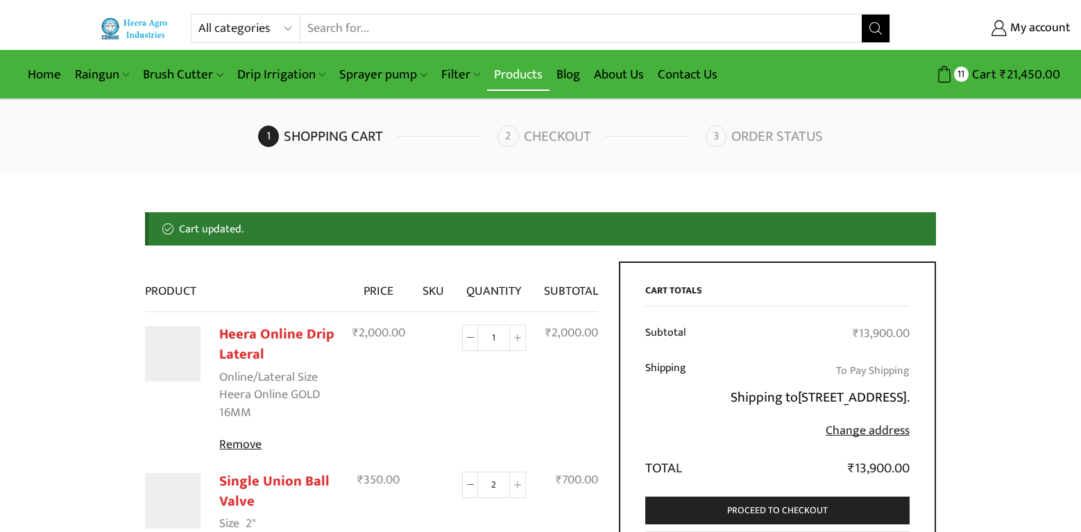
click at [516, 76] on link "Products" at bounding box center [518, 74] width 62 height 33
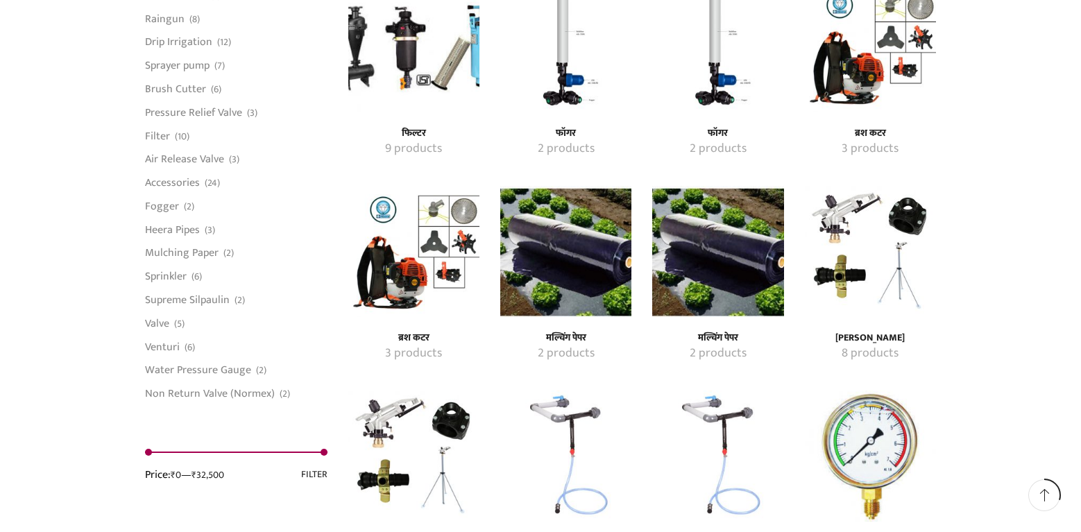
scroll to position [1110, 0]
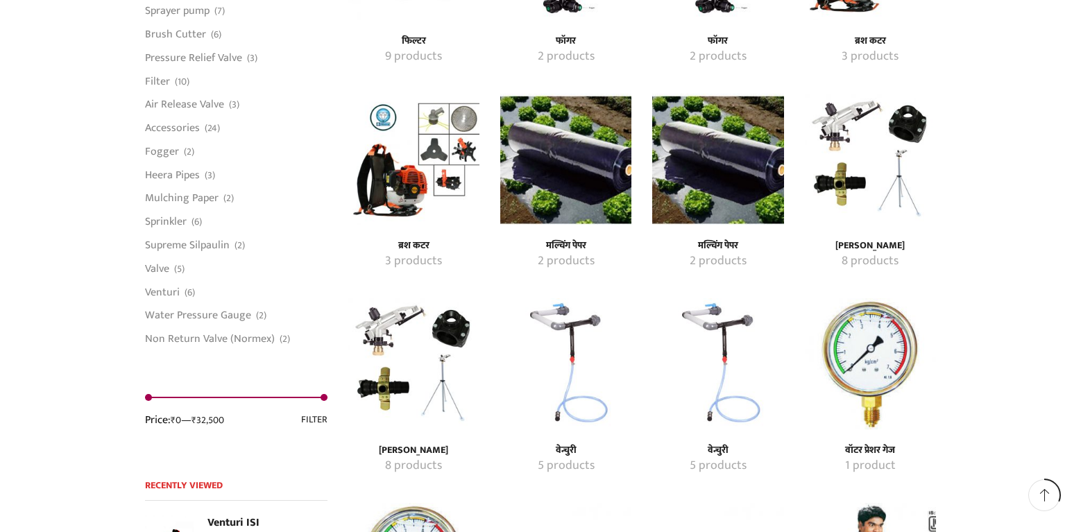
click at [574, 358] on img "Visit product category वेन्चुरी" at bounding box center [565, 363] width 131 height 131
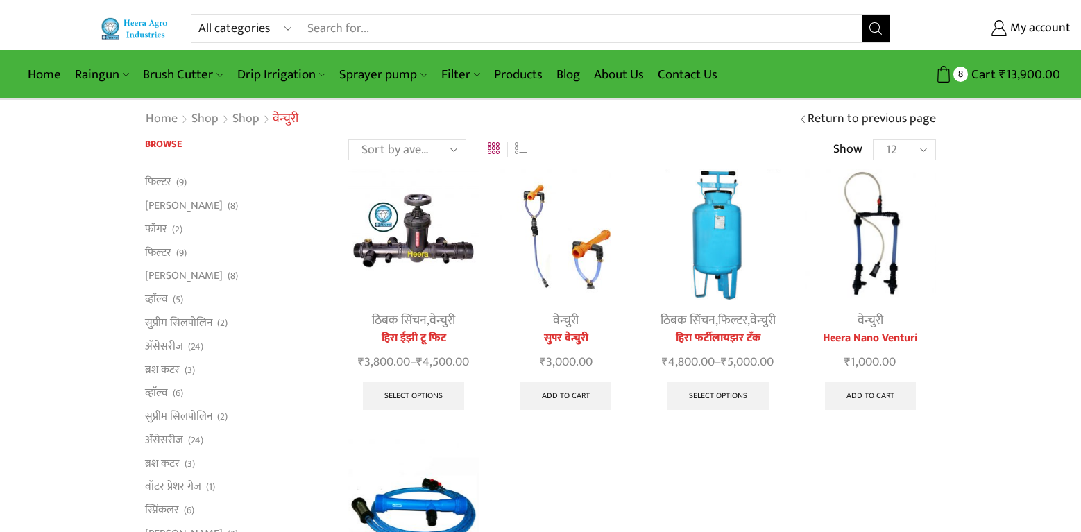
click at [873, 279] on img at bounding box center [870, 234] width 131 height 131
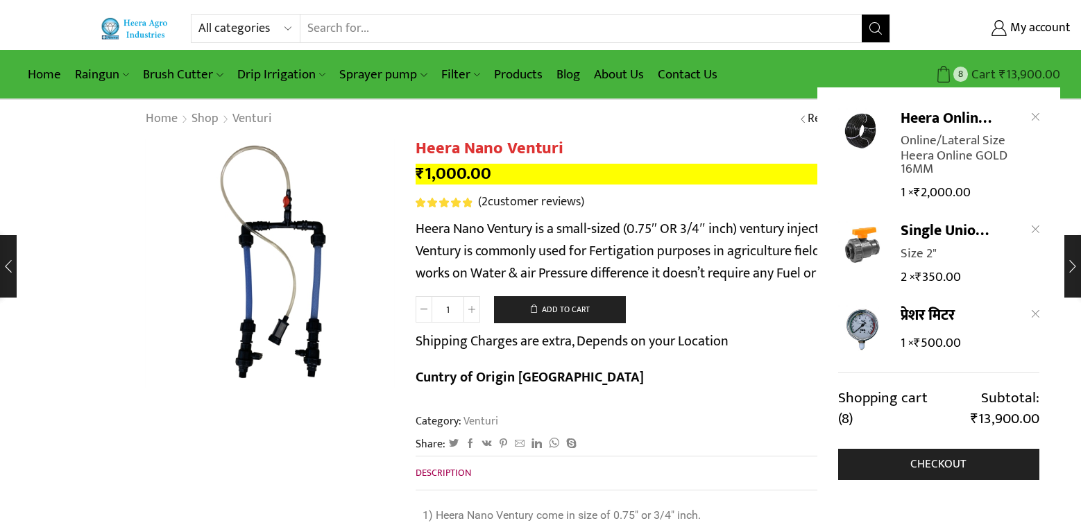
click at [999, 76] on span "₹ 13,900.00" at bounding box center [1027, 74] width 65 height 19
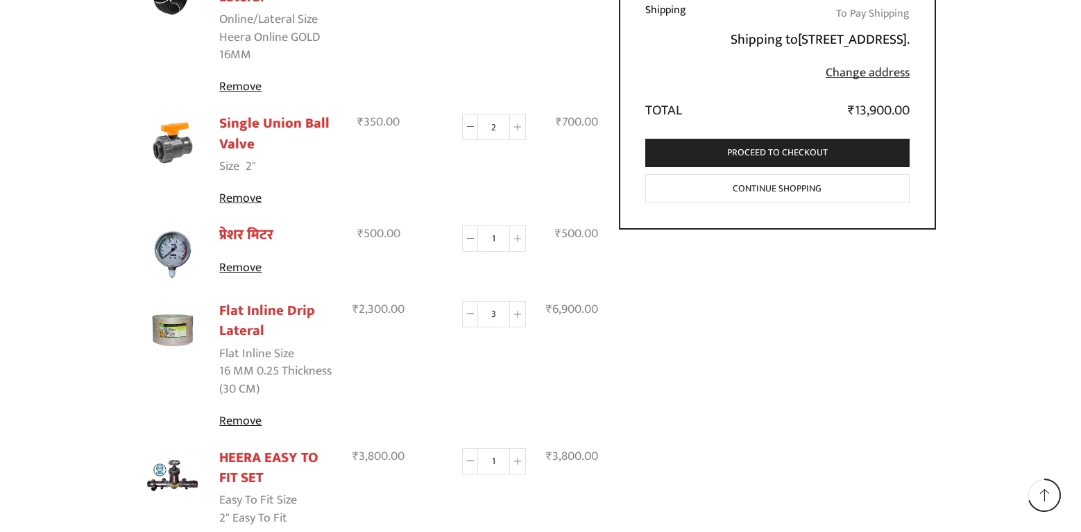
scroll to position [370, 0]
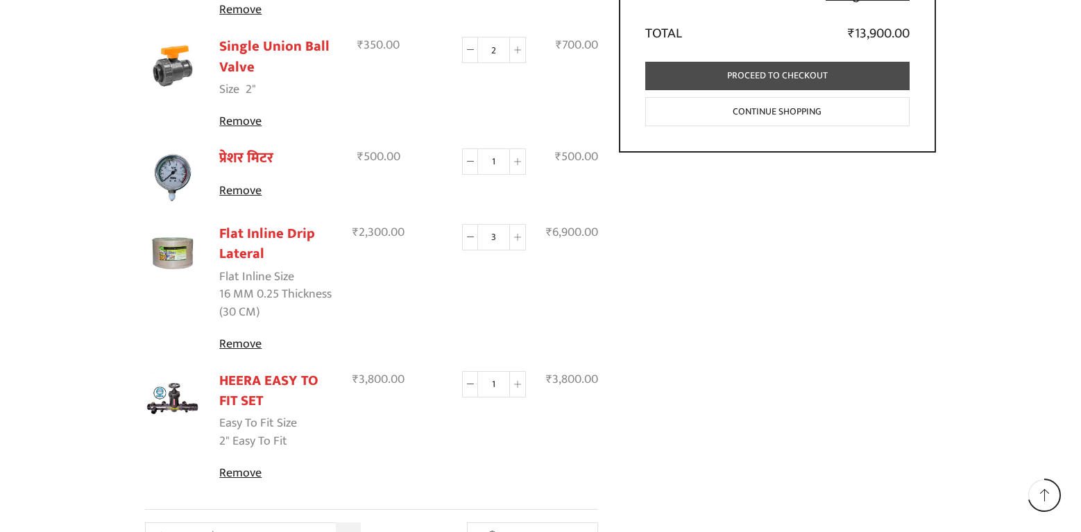
click at [797, 90] on link "Proceed to checkout" at bounding box center [777, 76] width 265 height 28
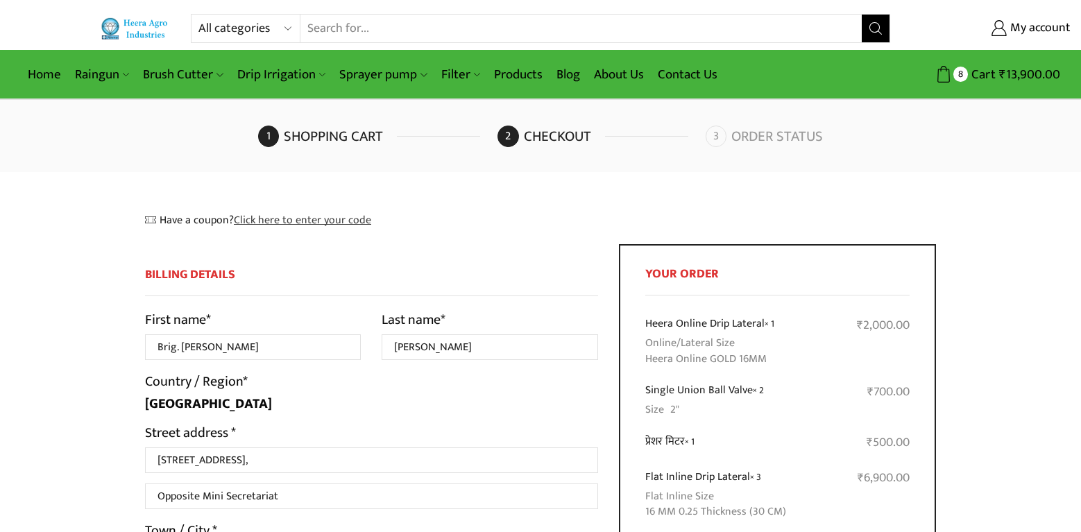
select select "HR"
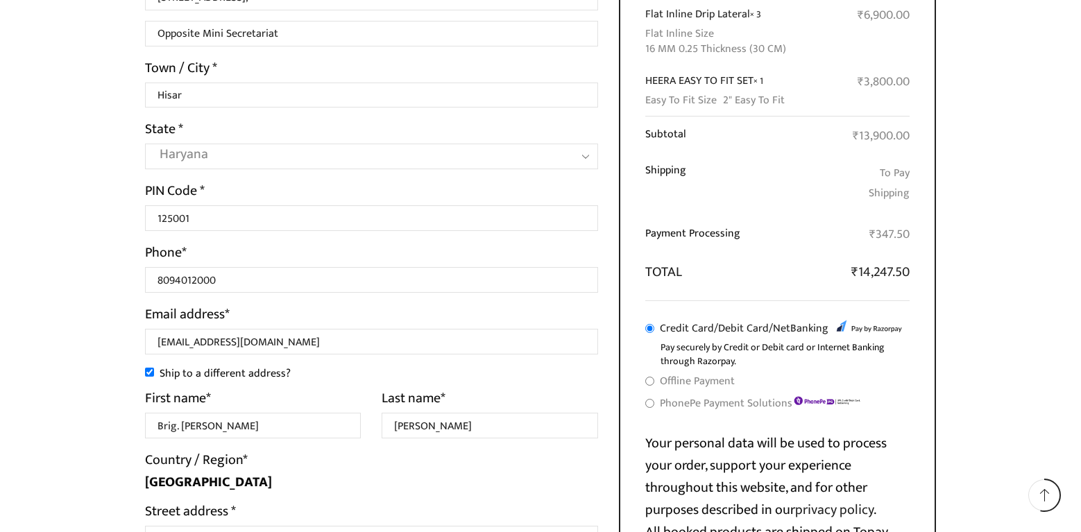
scroll to position [555, 0]
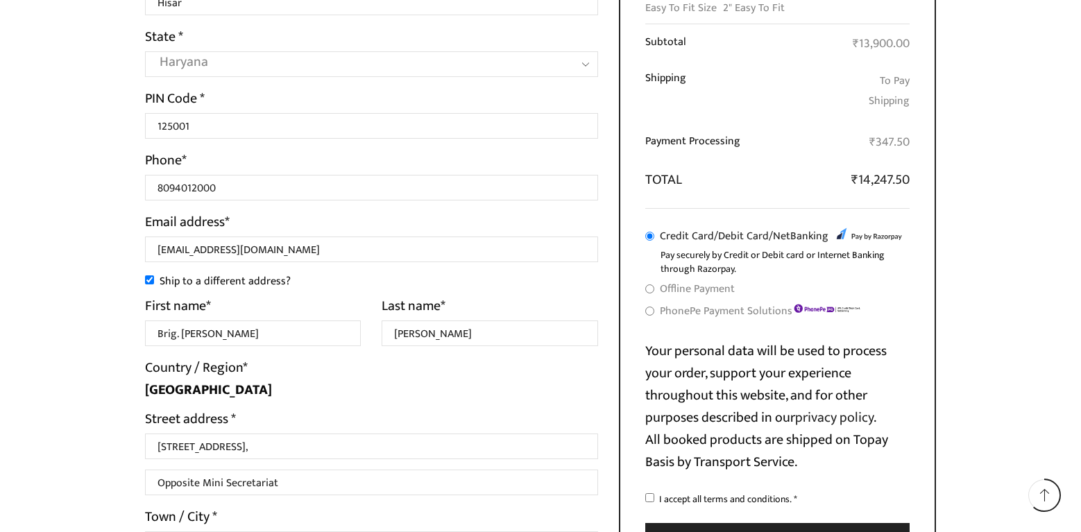
click at [649, 312] on input "PhonePe Payment Solutions" at bounding box center [649, 311] width 9 height 9
radio input "true"
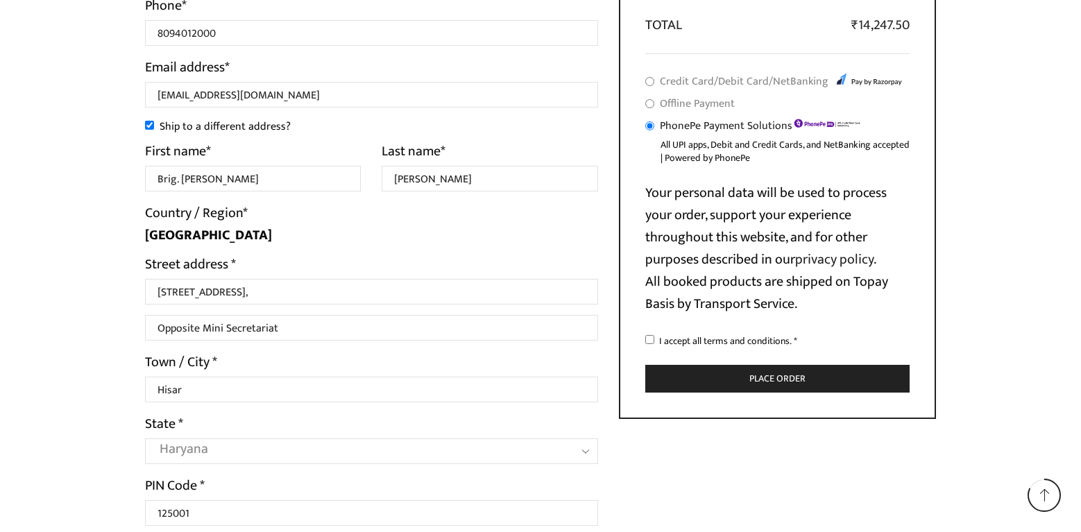
scroll to position [740, 0]
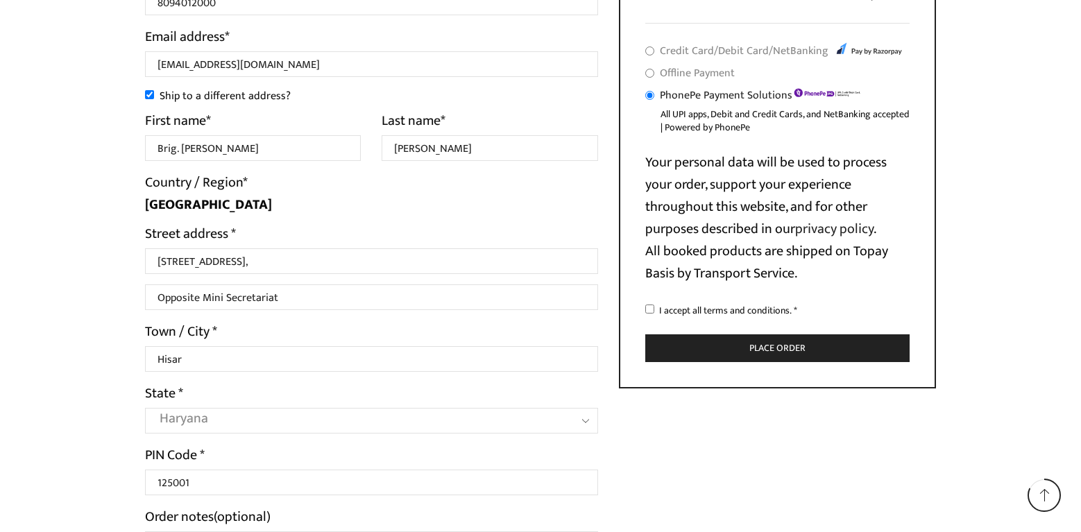
click at [649, 310] on input "I accept all terms and conditions. *" at bounding box center [649, 309] width 9 height 9
checkbox input "true"
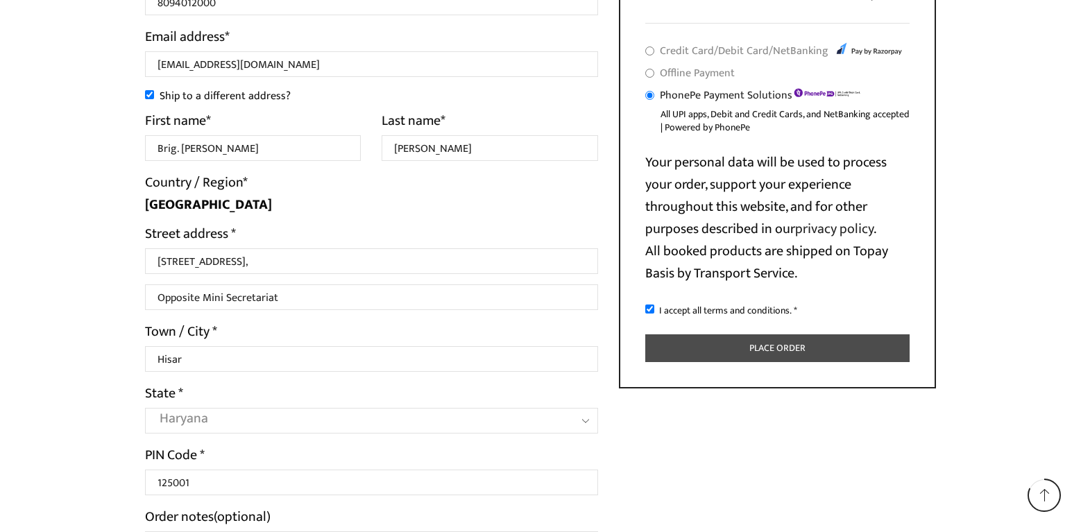
click at [773, 352] on button "Place order" at bounding box center [777, 348] width 265 height 28
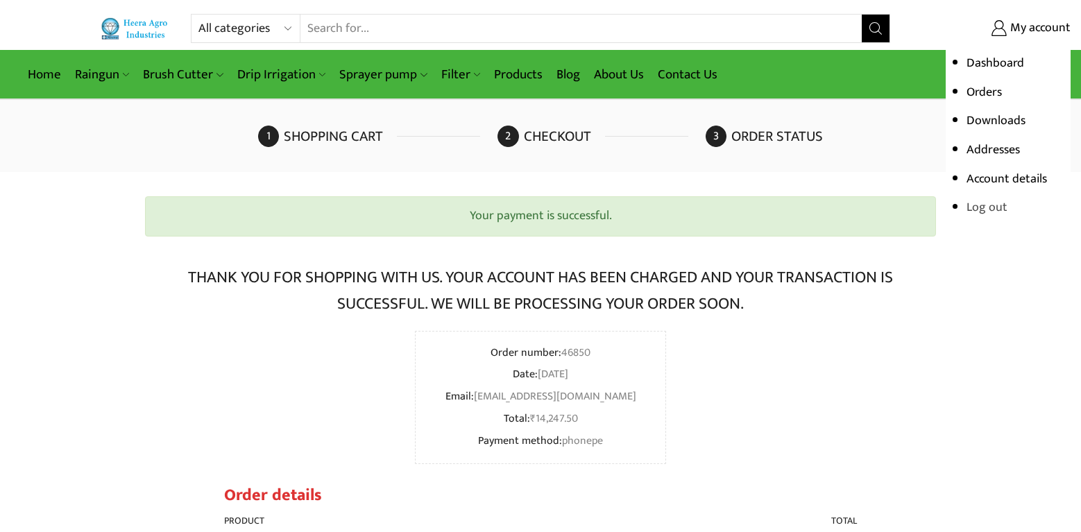
click at [989, 209] on link "Log out" at bounding box center [986, 207] width 41 height 21
